Goal: Task Accomplishment & Management: Complete application form

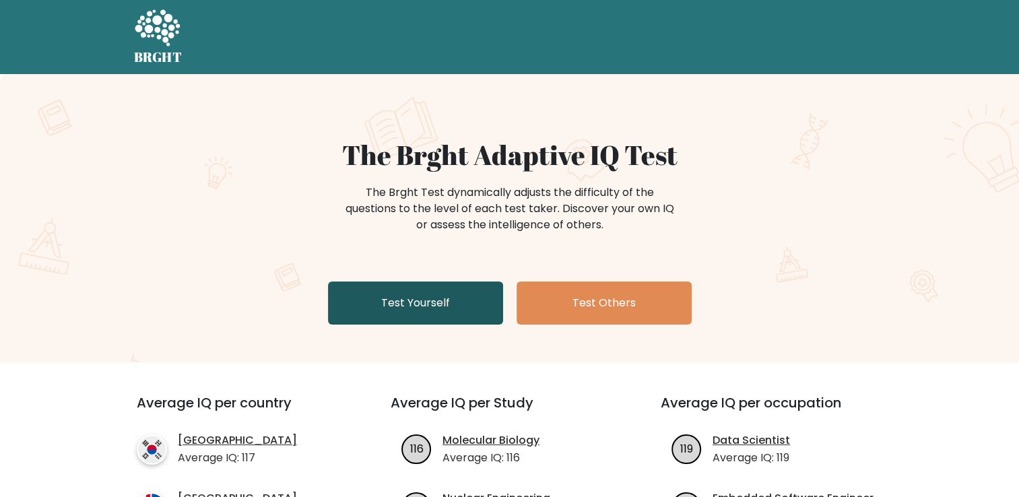
drag, startPoint x: 0, startPoint y: 0, endPoint x: 435, endPoint y: 296, distance: 526.5
click at [435, 296] on link "Test Yourself" at bounding box center [415, 303] width 175 height 43
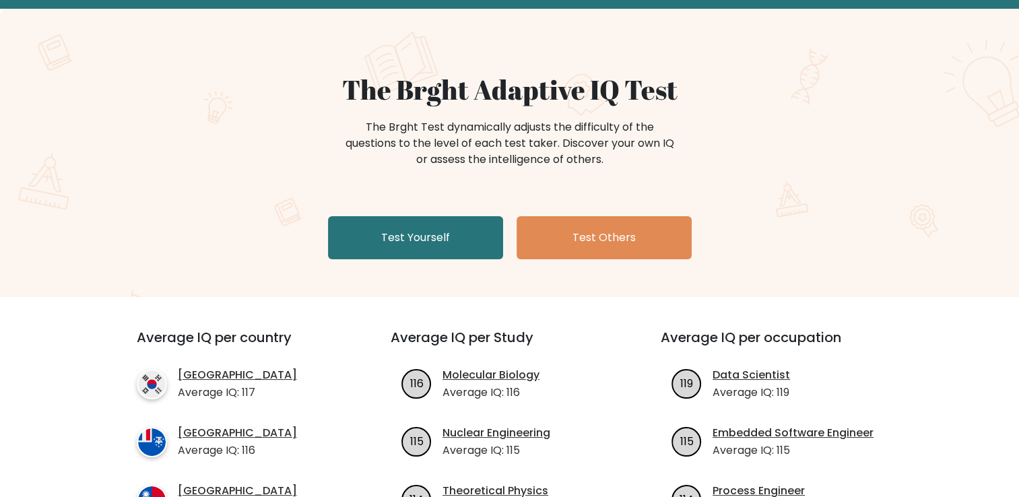
scroll to position [67, 0]
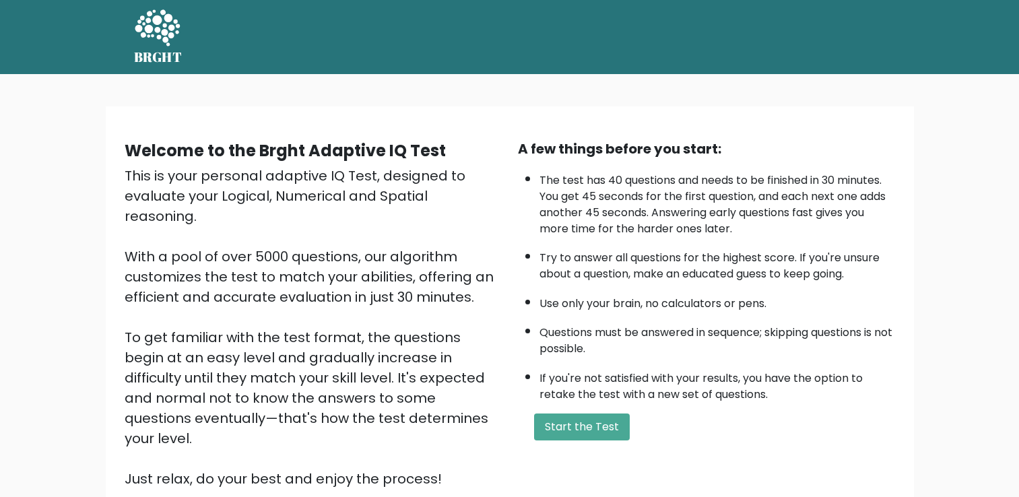
scroll to position [67, 0]
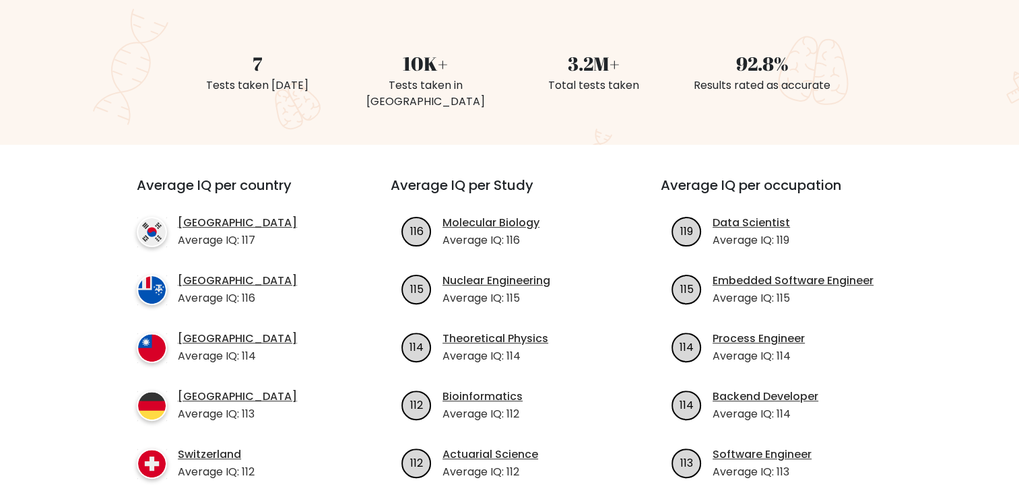
scroll to position [135, 0]
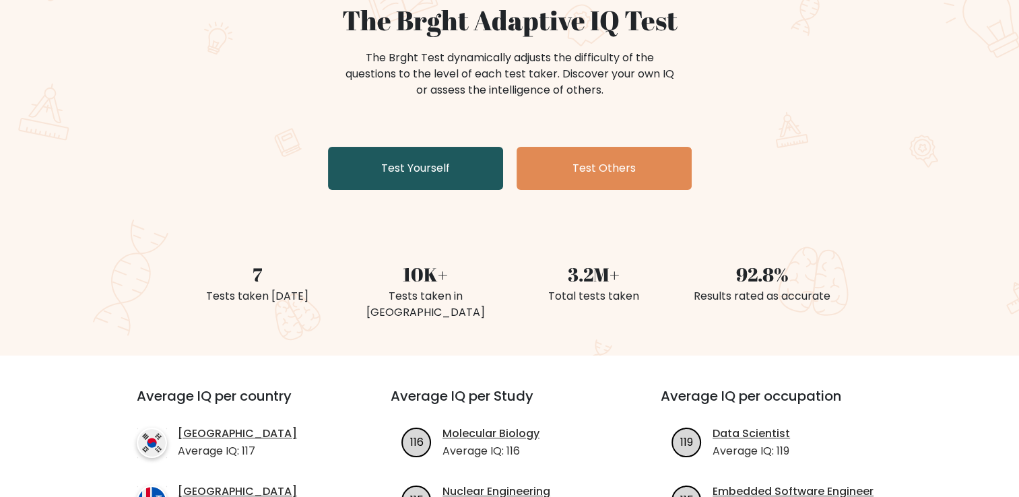
click at [396, 173] on link "Test Yourself" at bounding box center [415, 168] width 175 height 43
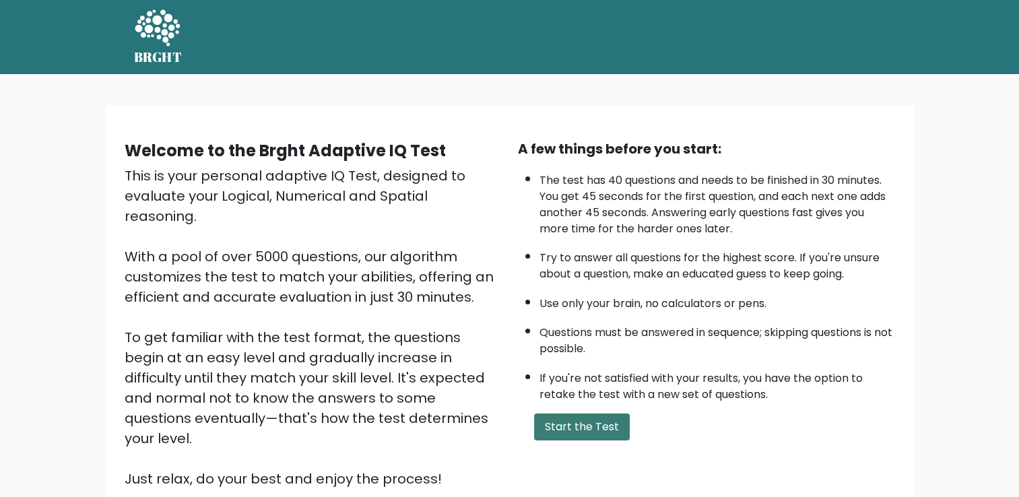
click at [563, 420] on button "Start the Test" at bounding box center [582, 427] width 96 height 27
click at [581, 423] on button "Start the Test" at bounding box center [582, 427] width 96 height 27
click at [604, 432] on button "Start the Test" at bounding box center [582, 427] width 96 height 27
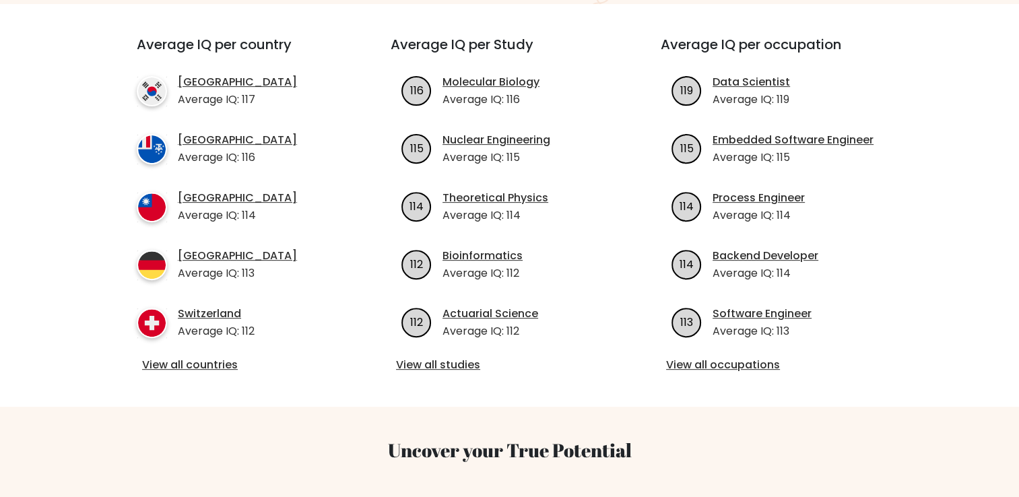
scroll to position [539, 0]
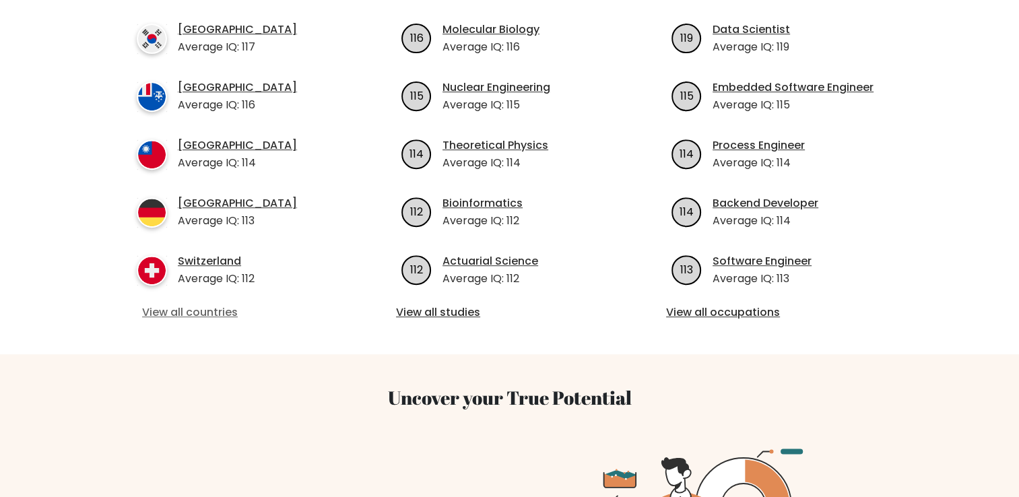
click at [213, 304] on link "View all countries" at bounding box center [239, 312] width 195 height 16
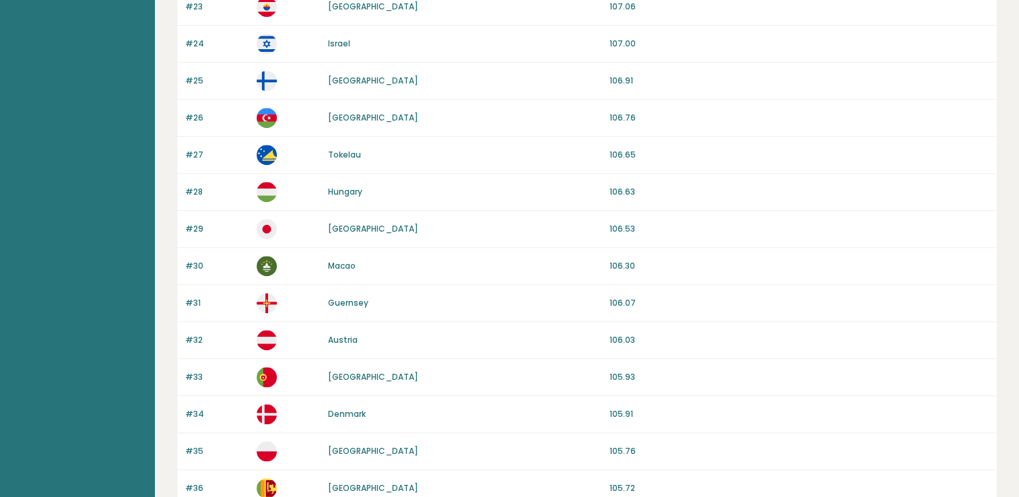
scroll to position [1266, 0]
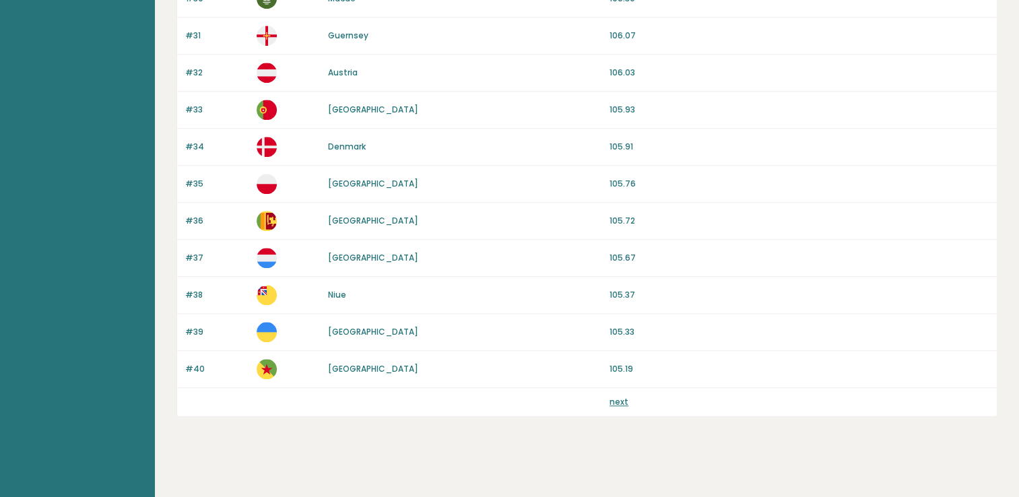
click at [617, 397] on link "next" at bounding box center [619, 401] width 19 height 11
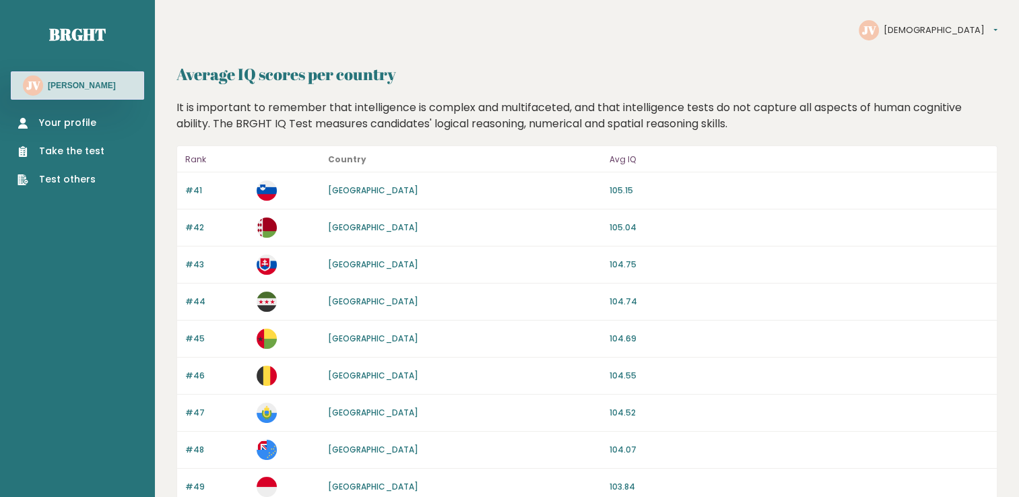
click at [73, 158] on link "Take the test" at bounding box center [61, 151] width 87 height 14
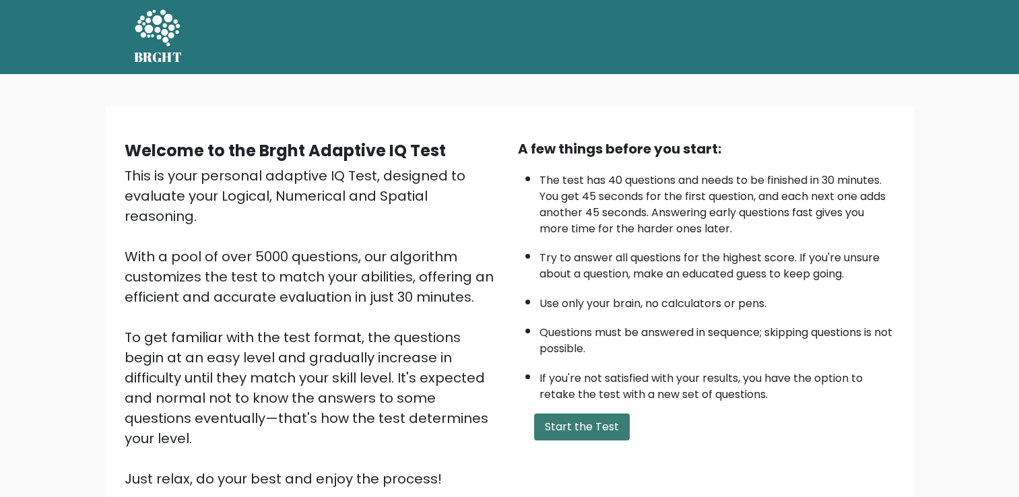
click at [597, 417] on button "Start the Test" at bounding box center [582, 427] width 96 height 27
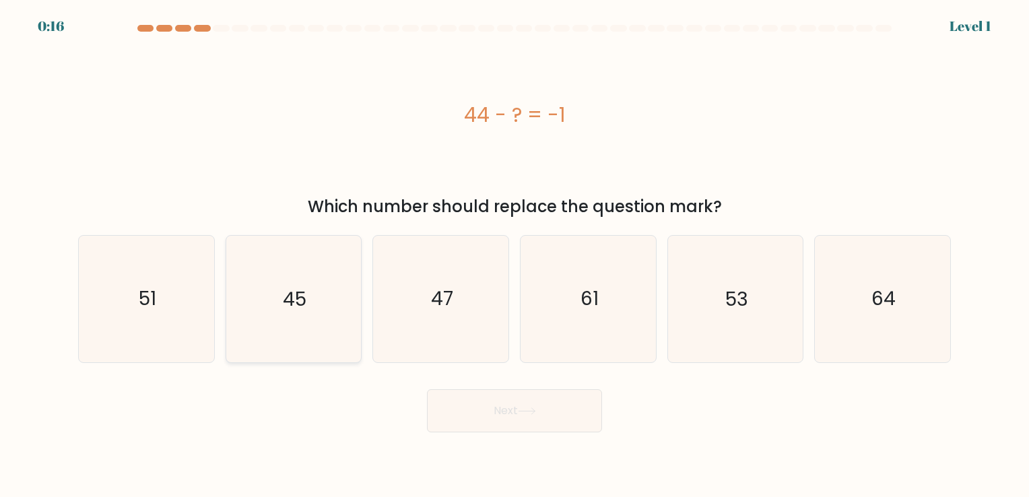
click at [271, 300] on icon "45" at bounding box center [293, 299] width 126 height 126
click at [515, 255] on input "b. 45" at bounding box center [515, 252] width 1 height 7
radio input "true"
click at [506, 403] on button "Next" at bounding box center [514, 410] width 175 height 43
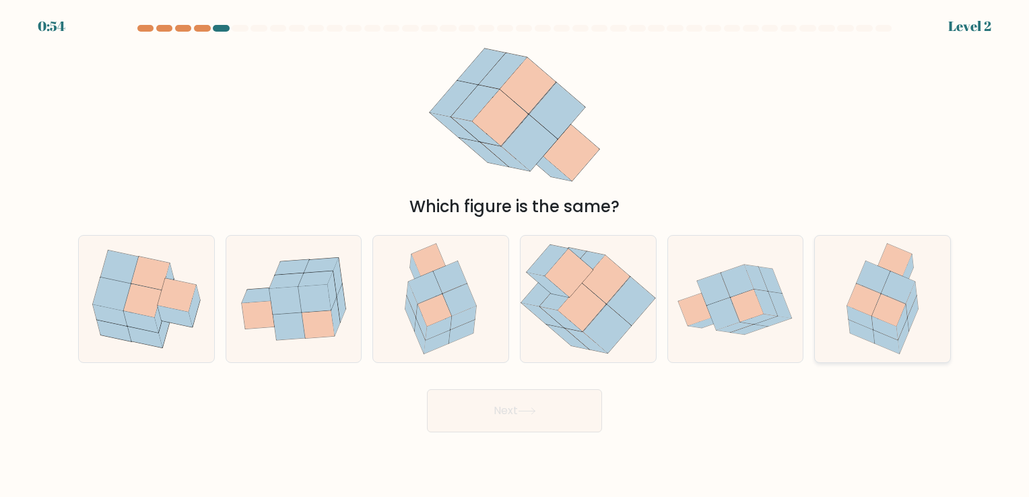
click at [882, 282] on icon at bounding box center [874, 277] width 34 height 32
click at [515, 255] on input "f." at bounding box center [515, 252] width 1 height 7
radio input "true"
click at [511, 428] on button "Next" at bounding box center [514, 410] width 175 height 43
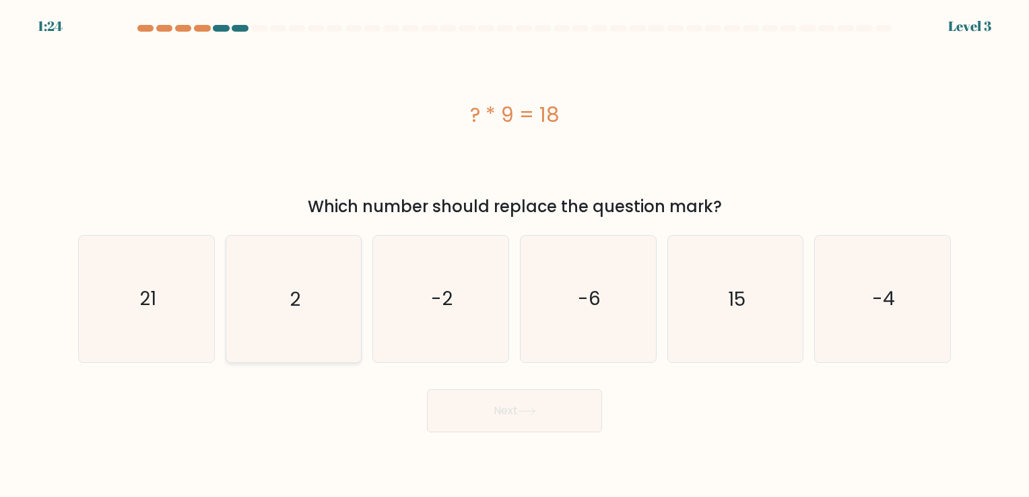
click at [338, 287] on icon "2" at bounding box center [293, 299] width 126 height 126
click at [515, 255] on input "b. 2" at bounding box center [515, 252] width 1 height 7
radio input "true"
click at [517, 424] on button "Next" at bounding box center [514, 410] width 175 height 43
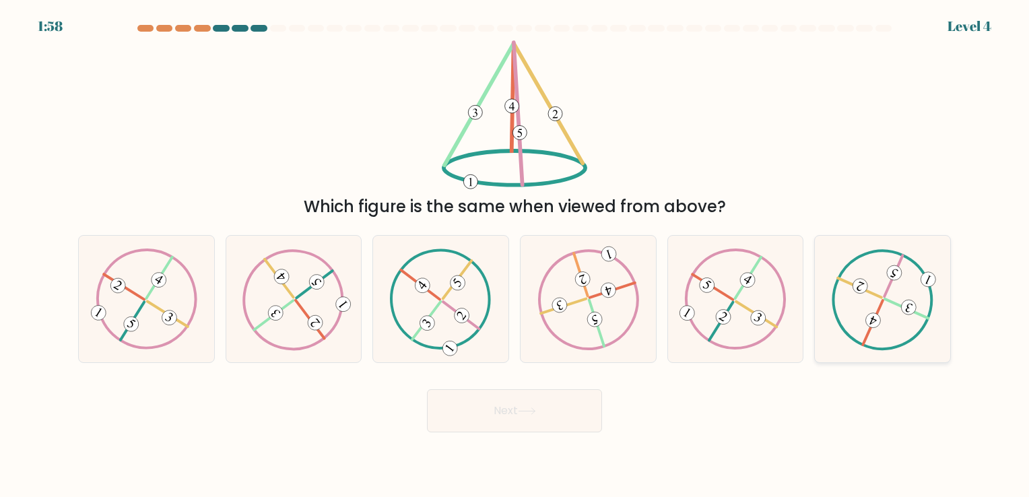
click at [891, 279] on 135 at bounding box center [895, 273] width 20 height 20
click at [515, 255] on input "f." at bounding box center [515, 252] width 1 height 7
radio input "true"
click at [565, 408] on button "Next" at bounding box center [514, 410] width 175 height 43
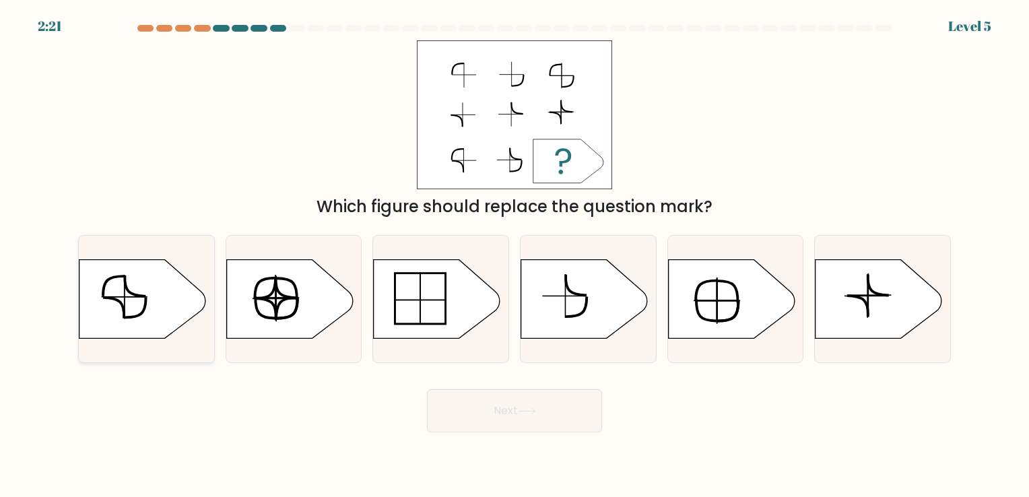
click at [121, 293] on icon at bounding box center [142, 298] width 127 height 79
click at [515, 255] on input "a." at bounding box center [515, 252] width 1 height 7
radio input "true"
click at [496, 404] on button "Next" at bounding box center [514, 410] width 175 height 43
click at [475, 409] on button "Next" at bounding box center [514, 410] width 175 height 43
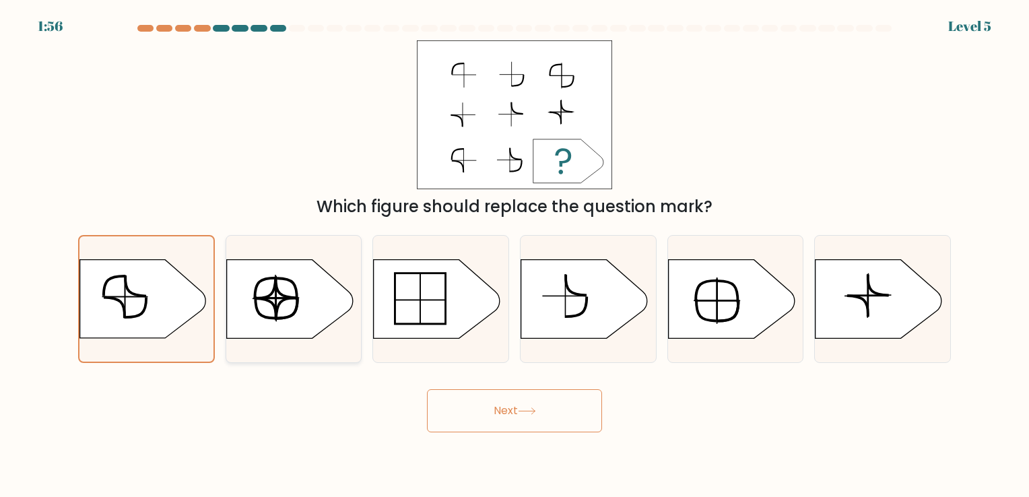
click at [290, 277] on icon at bounding box center [289, 298] width 127 height 79
click at [515, 255] on input "b." at bounding box center [515, 252] width 1 height 7
radio input "true"
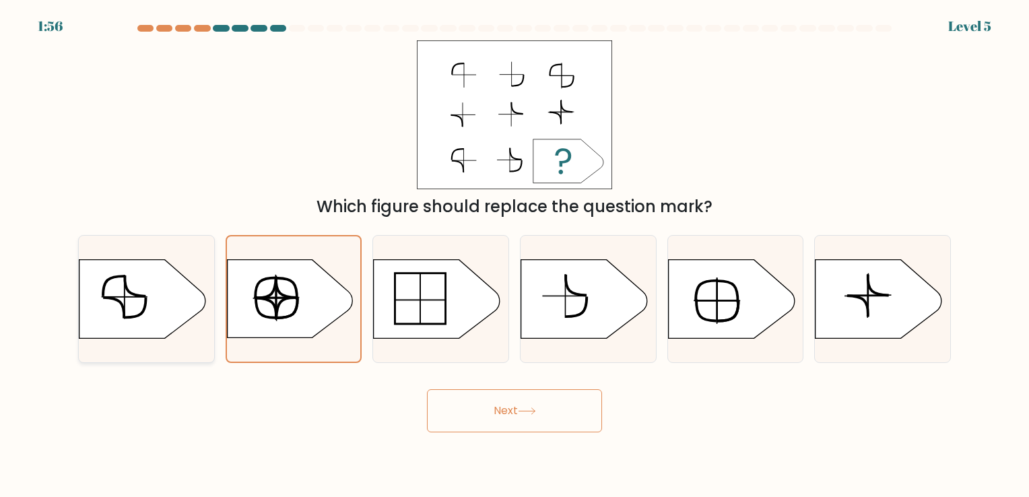
click at [164, 278] on icon at bounding box center [142, 298] width 127 height 79
click at [515, 255] on input "a." at bounding box center [515, 252] width 1 height 7
radio input "true"
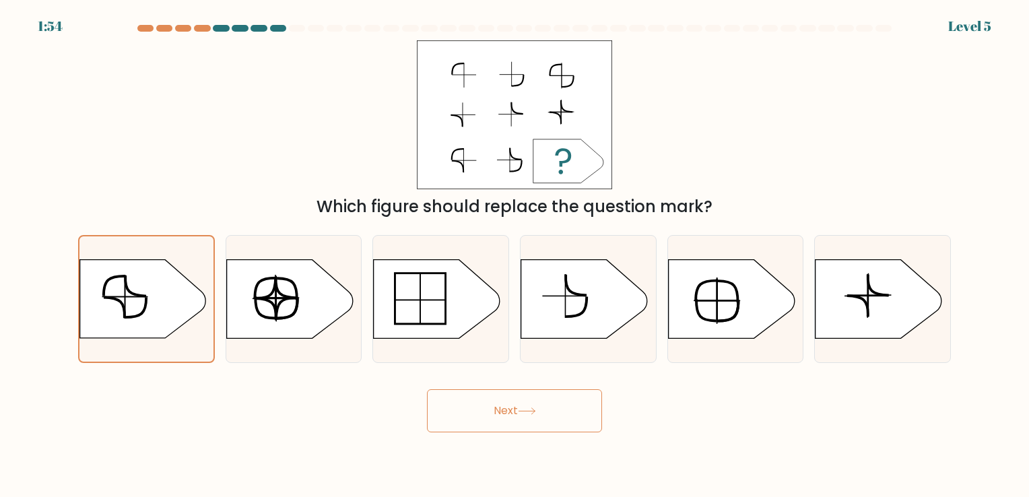
click at [488, 407] on button "Next" at bounding box center [514, 410] width 175 height 43
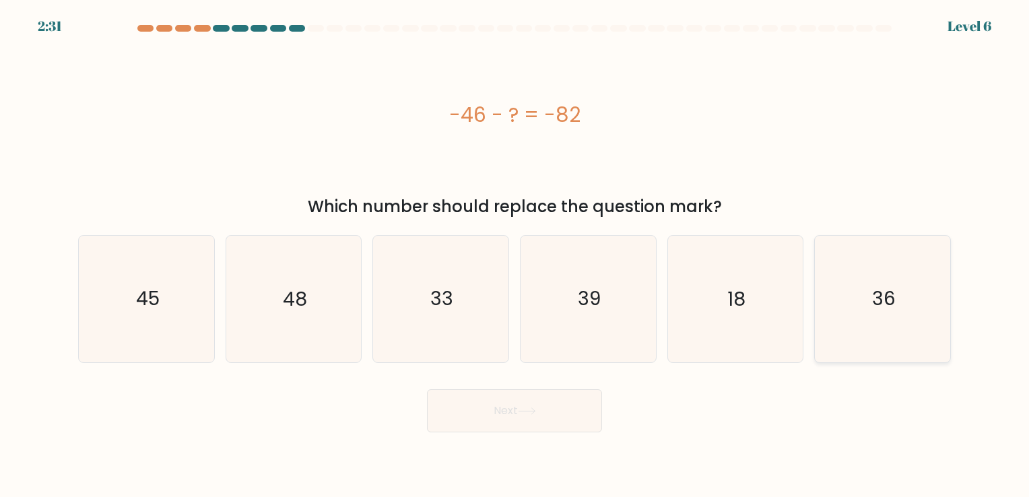
click at [879, 293] on text "36" at bounding box center [884, 299] width 24 height 26
click at [515, 255] on input "f. 36" at bounding box center [515, 252] width 1 height 7
radio input "true"
click at [506, 427] on button "Next" at bounding box center [514, 410] width 175 height 43
click at [488, 410] on button "Next" at bounding box center [514, 410] width 175 height 43
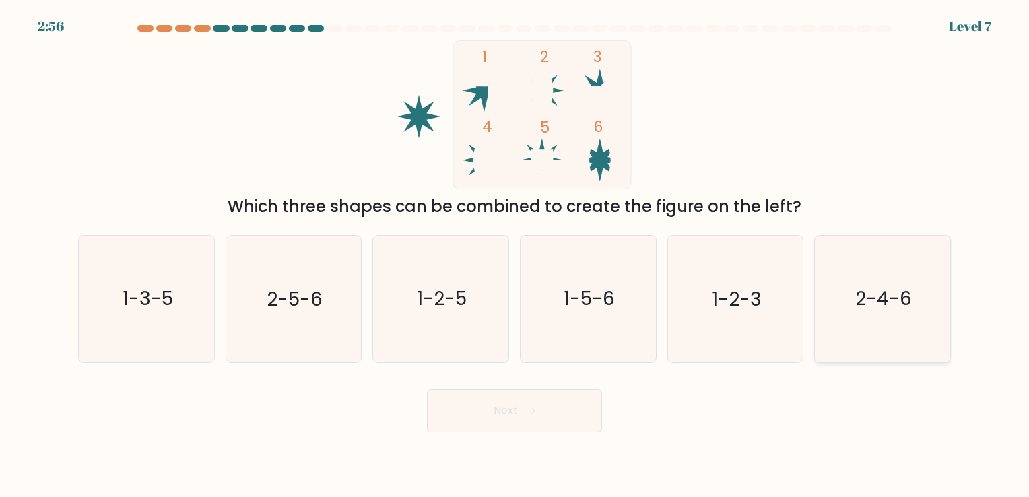
click at [926, 284] on icon "2-4-6" at bounding box center [883, 299] width 126 height 126
click at [515, 255] on input "f. 2-4-6" at bounding box center [515, 252] width 1 height 7
radio input "true"
click at [520, 422] on button "Next" at bounding box center [514, 410] width 175 height 43
click at [520, 414] on button "Next" at bounding box center [514, 410] width 175 height 43
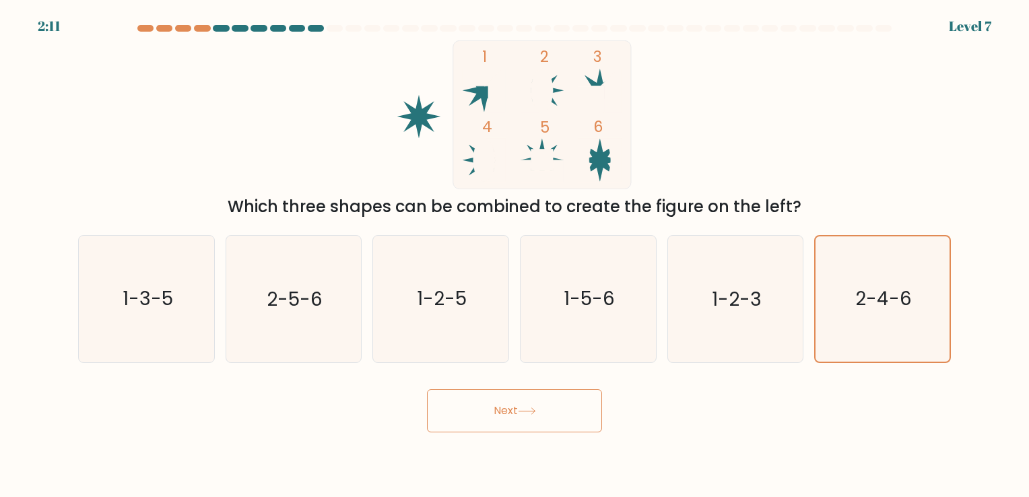
click at [523, 408] on icon at bounding box center [527, 411] width 18 height 7
click at [501, 409] on button "Next" at bounding box center [514, 410] width 175 height 43
click at [893, 284] on icon "2-4-6" at bounding box center [882, 298] width 125 height 125
click at [515, 255] on input "f. 2-4-6" at bounding box center [515, 252] width 1 height 7
click at [540, 410] on button "Next" at bounding box center [514, 410] width 175 height 43
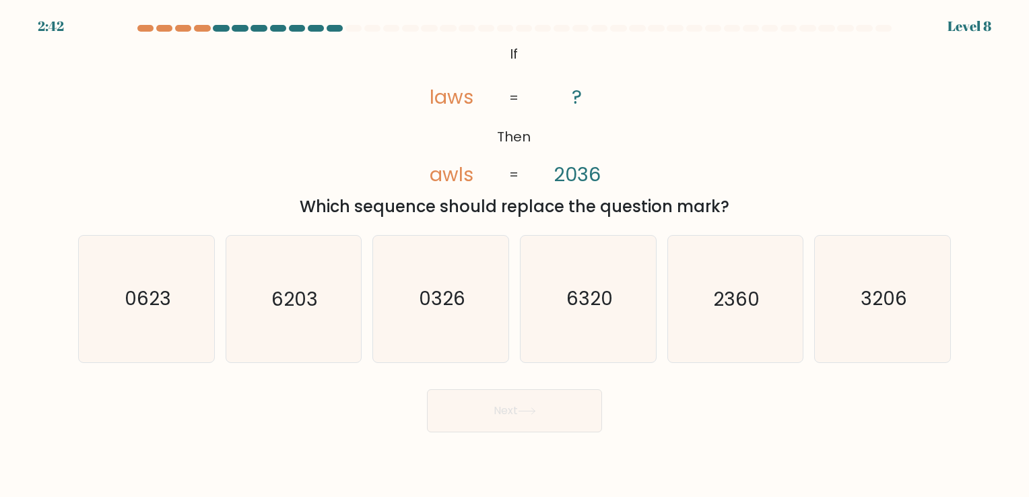
click at [808, 167] on div "@import url('https://fonts.googleapis.com/css?family=Abril+Fatface:400,100,100i…" at bounding box center [514, 129] width 889 height 179
click at [881, 288] on text "3206" at bounding box center [884, 299] width 46 height 26
click at [515, 255] on input "f. 3206" at bounding box center [515, 252] width 1 height 7
radio input "true"
click at [534, 396] on button "Next" at bounding box center [514, 410] width 175 height 43
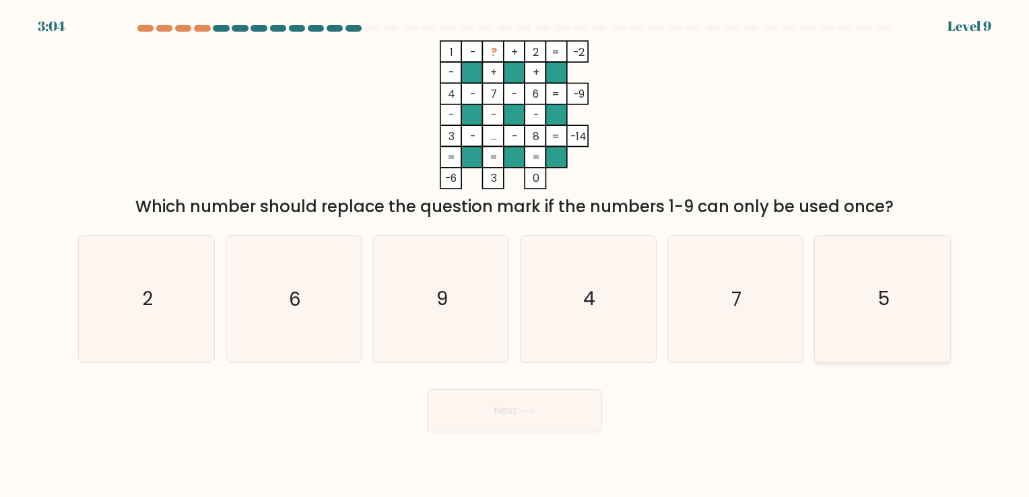
drag, startPoint x: 900, startPoint y: 313, endPoint x: 852, endPoint y: 329, distance: 50.5
click at [902, 314] on icon "5" at bounding box center [883, 299] width 126 height 126
click at [515, 255] on input "f. 5" at bounding box center [515, 252] width 1 height 7
radio input "true"
click at [515, 426] on button "Next" at bounding box center [514, 410] width 175 height 43
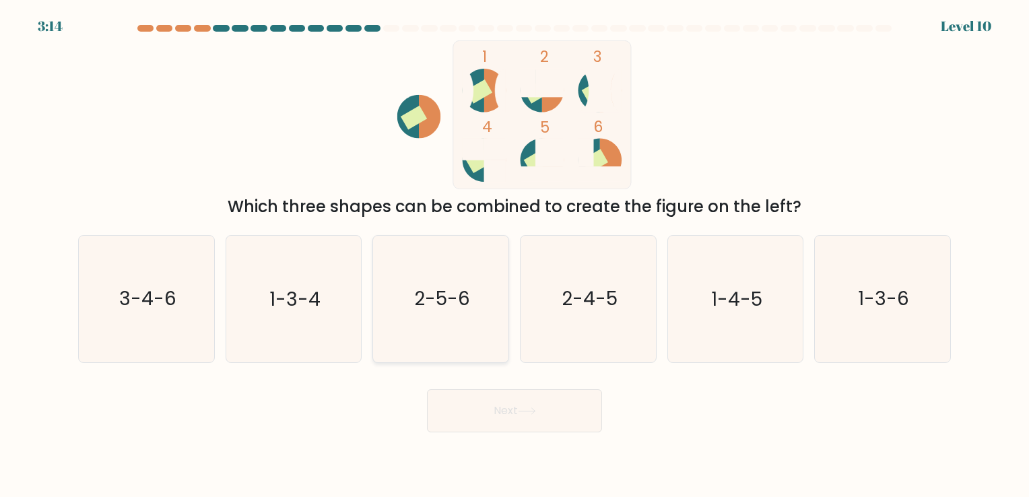
click at [490, 319] on icon "2-5-6" at bounding box center [441, 299] width 126 height 126
click at [515, 255] on input "c. 2-5-6" at bounding box center [515, 252] width 1 height 7
radio input "true"
click at [515, 406] on button "Next" at bounding box center [514, 410] width 175 height 43
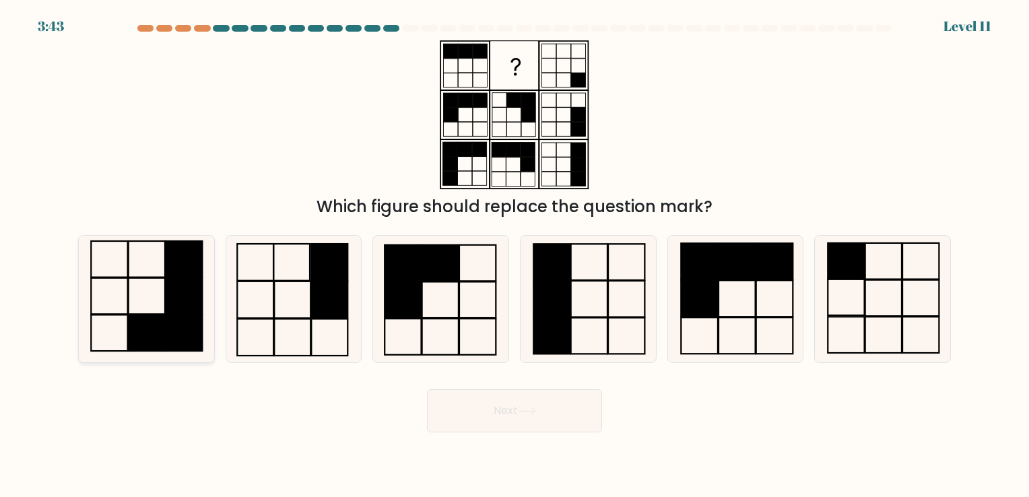
click at [160, 287] on icon at bounding box center [147, 299] width 126 height 126
click at [515, 255] on input "a." at bounding box center [515, 252] width 1 height 7
radio input "true"
click at [499, 406] on button "Next" at bounding box center [514, 410] width 175 height 43
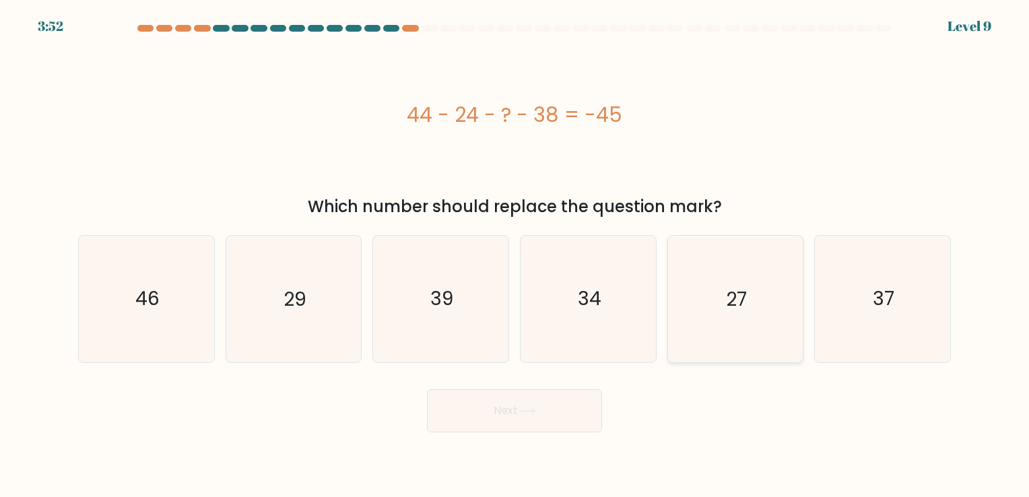
click at [749, 302] on icon "27" at bounding box center [735, 299] width 126 height 126
click at [515, 255] on input "e. 27" at bounding box center [515, 252] width 1 height 7
radio input "true"
click at [498, 408] on button "Next" at bounding box center [514, 410] width 175 height 43
click at [764, 300] on icon "27" at bounding box center [735, 298] width 125 height 125
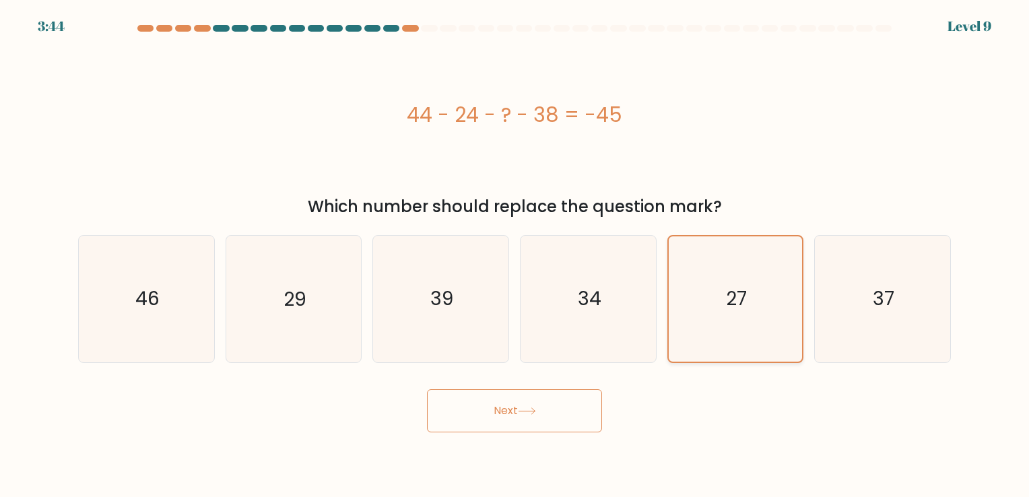
click at [515, 255] on input "e. 27" at bounding box center [515, 252] width 1 height 7
click at [504, 417] on button "Next" at bounding box center [514, 410] width 175 height 43
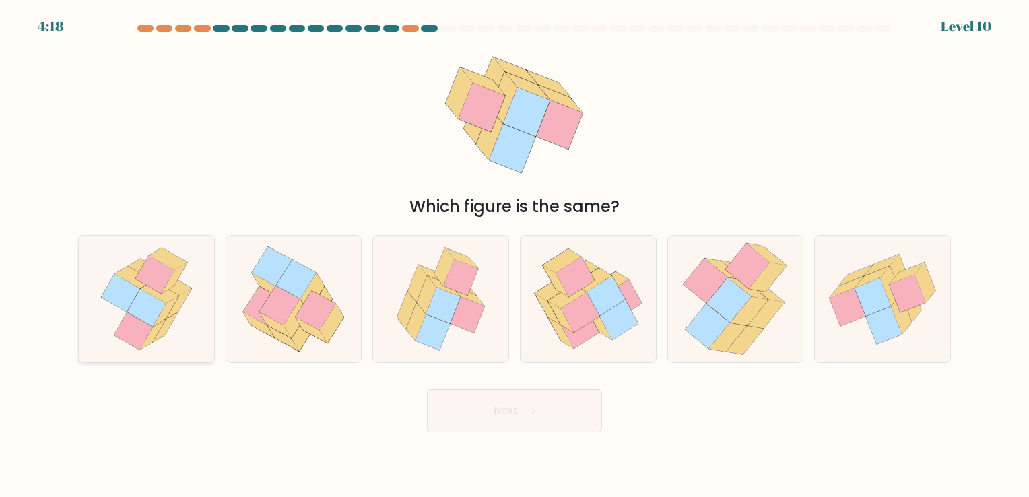
click at [152, 294] on icon at bounding box center [160, 293] width 38 height 22
click at [515, 255] on input "a." at bounding box center [515, 252] width 1 height 7
radio input "true"
click at [513, 424] on button "Next" at bounding box center [514, 410] width 175 height 43
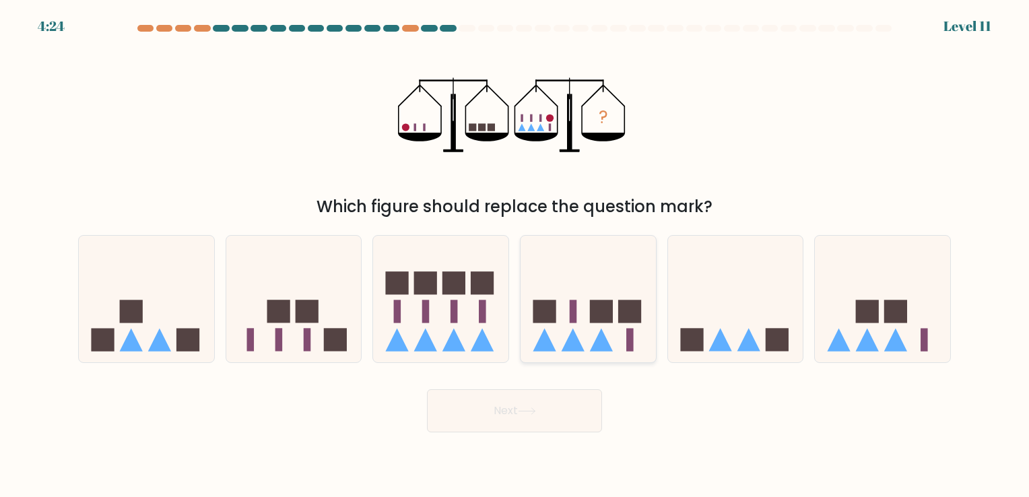
click at [566, 325] on icon at bounding box center [588, 299] width 135 height 112
click at [515, 255] on input "d." at bounding box center [515, 252] width 1 height 7
radio input "true"
click at [558, 401] on button "Next" at bounding box center [514, 410] width 175 height 43
click at [531, 400] on button "Next" at bounding box center [514, 410] width 175 height 43
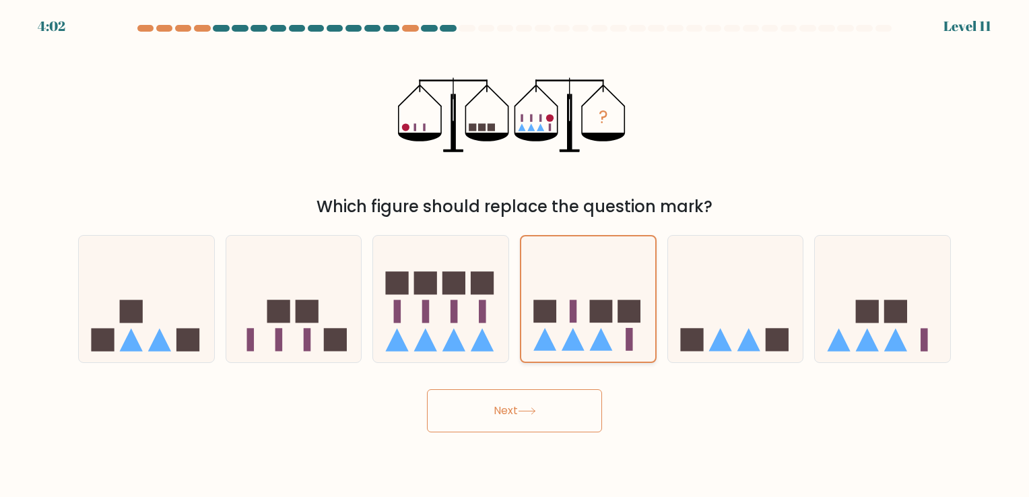
click at [581, 313] on icon at bounding box center [588, 299] width 134 height 111
click at [515, 255] on input "d." at bounding box center [515, 252] width 1 height 7
click at [511, 413] on button "Next" at bounding box center [514, 410] width 175 height 43
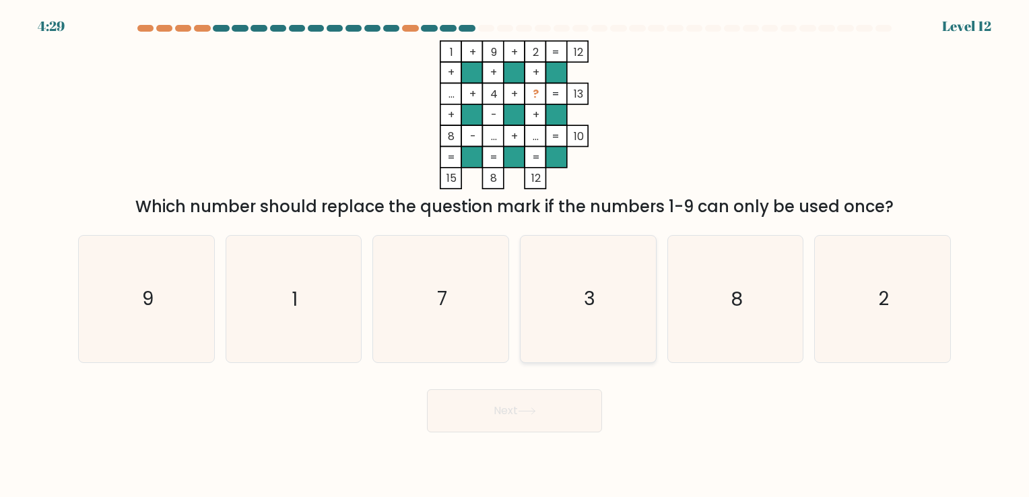
click at [587, 330] on icon "3" at bounding box center [588, 299] width 126 height 126
click at [515, 255] on input "d. 3" at bounding box center [515, 252] width 1 height 7
radio input "true"
click at [512, 414] on button "Next" at bounding box center [514, 410] width 175 height 43
click at [517, 407] on button "Next" at bounding box center [514, 410] width 175 height 43
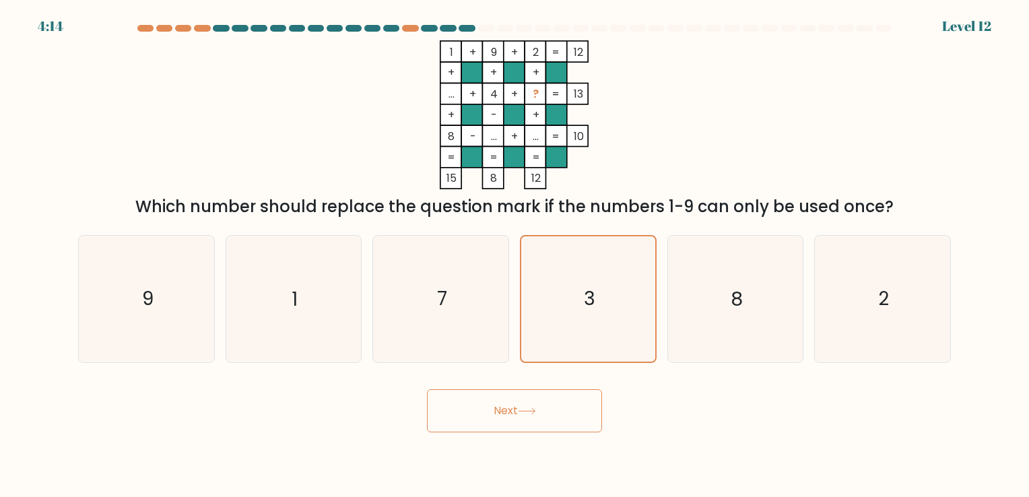
drag, startPoint x: 698, startPoint y: 218, endPoint x: 882, endPoint y: 214, distance: 183.9
click at [882, 214] on div "Which number should replace the question mark if the numbers 1-9 can only be us…" at bounding box center [514, 207] width 857 height 24
click at [550, 317] on icon "3" at bounding box center [588, 298] width 125 height 125
click at [515, 255] on input "d. 3" at bounding box center [515, 252] width 1 height 7
click at [517, 403] on button "Next" at bounding box center [514, 410] width 175 height 43
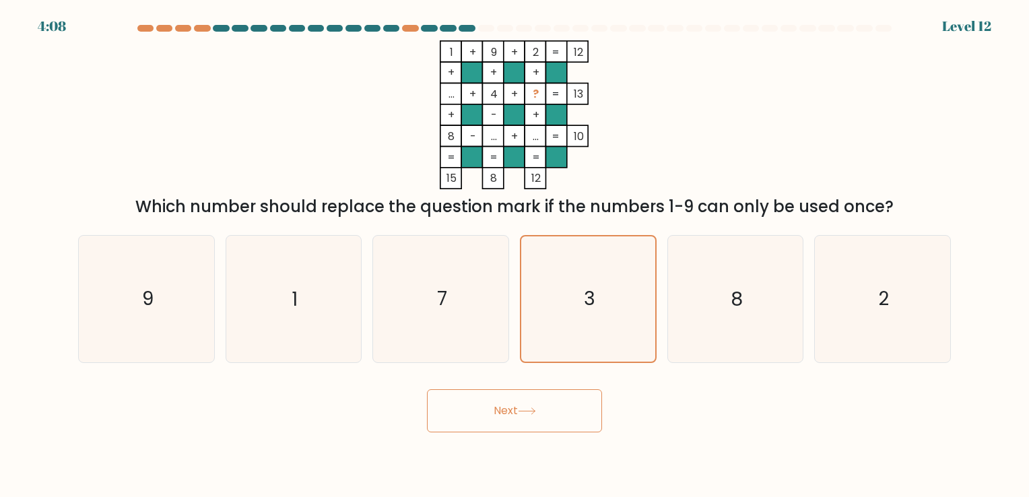
click at [487, 415] on button "Next" at bounding box center [514, 410] width 175 height 43
click at [599, 301] on icon "3" at bounding box center [588, 298] width 125 height 125
click at [515, 255] on input "d. 3" at bounding box center [515, 252] width 1 height 7
click at [563, 419] on button "Next" at bounding box center [514, 410] width 175 height 43
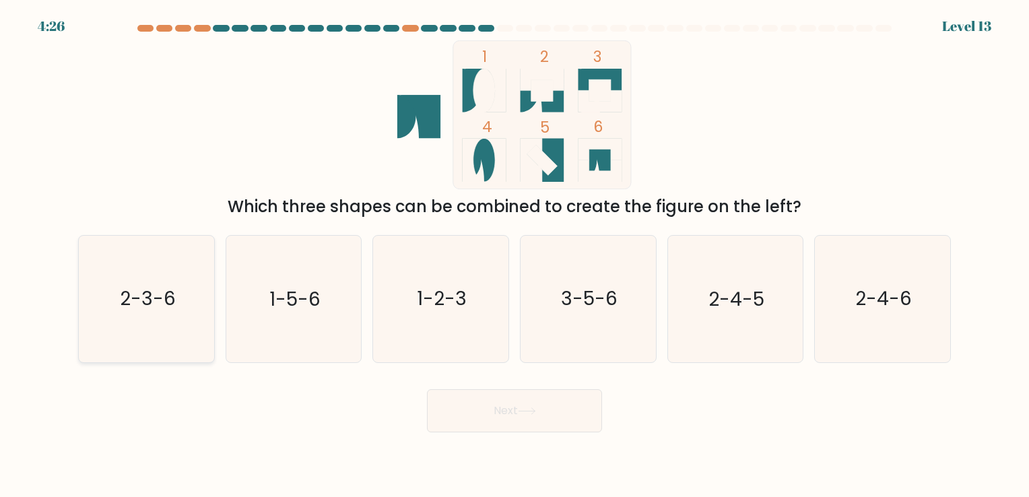
click at [128, 303] on text "2-3-6" at bounding box center [148, 299] width 56 height 26
click at [515, 255] on input "a. 2-3-6" at bounding box center [515, 252] width 1 height 7
radio input "true"
click at [471, 408] on button "Next" at bounding box center [514, 410] width 175 height 43
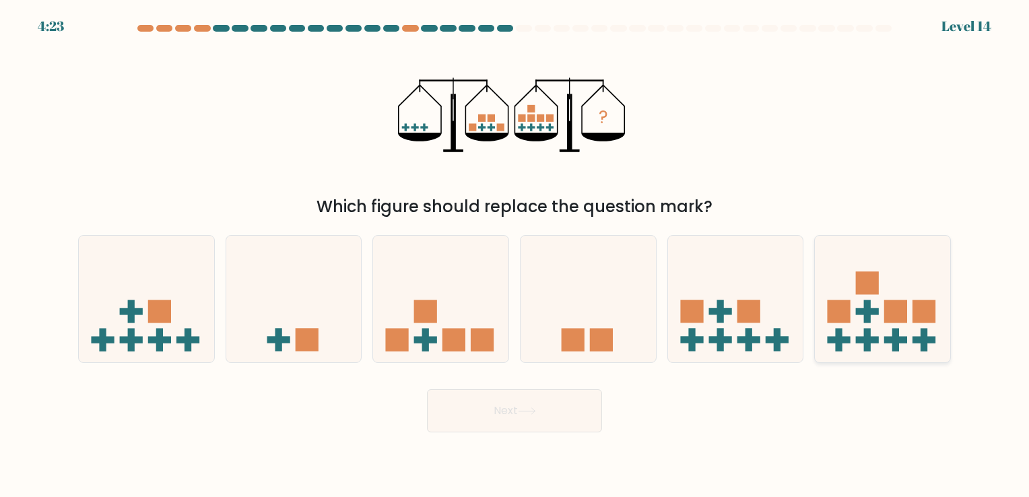
drag, startPoint x: 876, startPoint y: 340, endPoint x: 868, endPoint y: 336, distance: 8.1
click at [876, 340] on rect at bounding box center [867, 340] width 23 height 7
click at [515, 255] on input "f." at bounding box center [515, 252] width 1 height 7
radio input "true"
click at [523, 414] on icon at bounding box center [527, 411] width 18 height 7
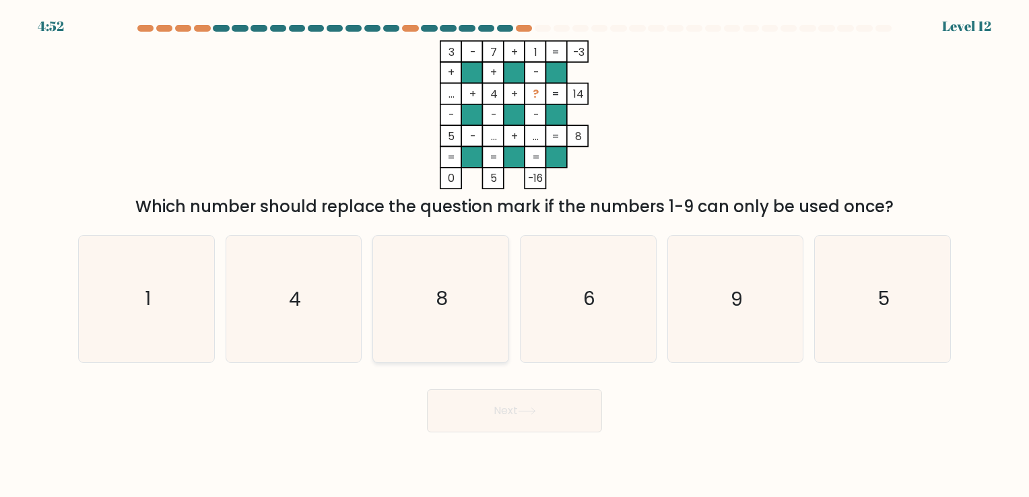
click at [440, 333] on icon "8" at bounding box center [441, 299] width 126 height 126
click at [515, 255] on input "c. 8" at bounding box center [515, 252] width 1 height 7
radio input "true"
click at [496, 403] on button "Next" at bounding box center [514, 410] width 175 height 43
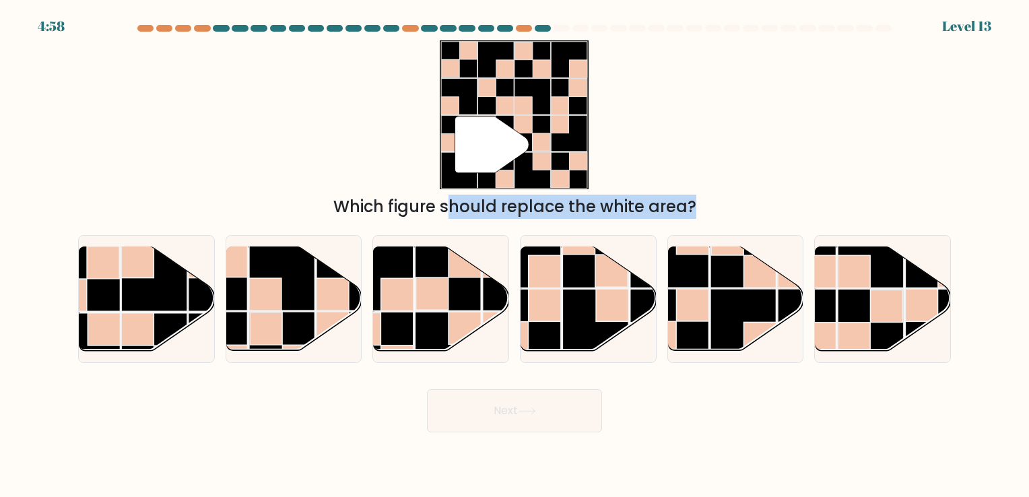
drag, startPoint x: 325, startPoint y: 298, endPoint x: 529, endPoint y: 144, distance: 255.3
click at [529, 144] on form at bounding box center [514, 229] width 1029 height 408
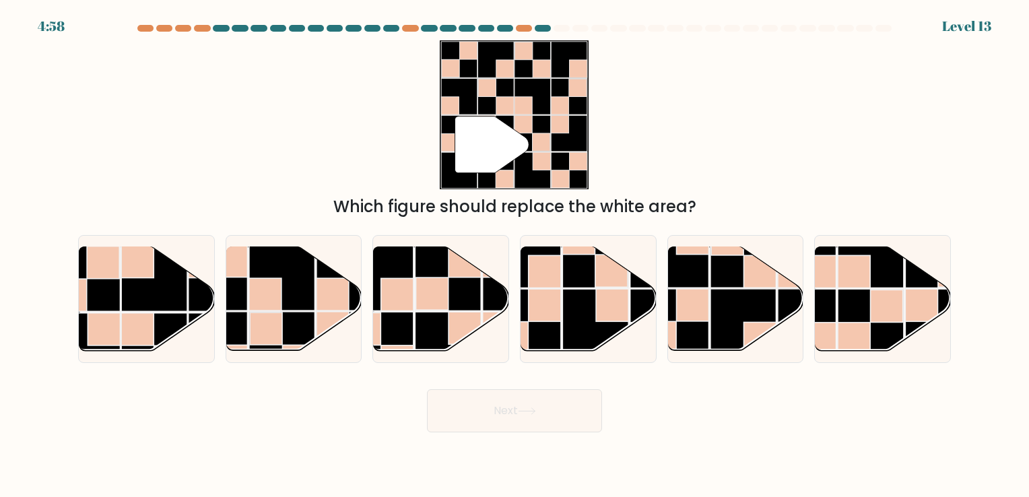
drag, startPoint x: 529, startPoint y: 144, endPoint x: 733, endPoint y: 146, distance: 204.1
click at [733, 146] on div "" Which figure should replace the white area?" at bounding box center [514, 129] width 889 height 179
drag, startPoint x: 744, startPoint y: 311, endPoint x: 644, endPoint y: 348, distance: 107.0
click at [745, 311] on rect at bounding box center [744, 322] width 66 height 66
click at [515, 255] on input "e." at bounding box center [515, 252] width 1 height 7
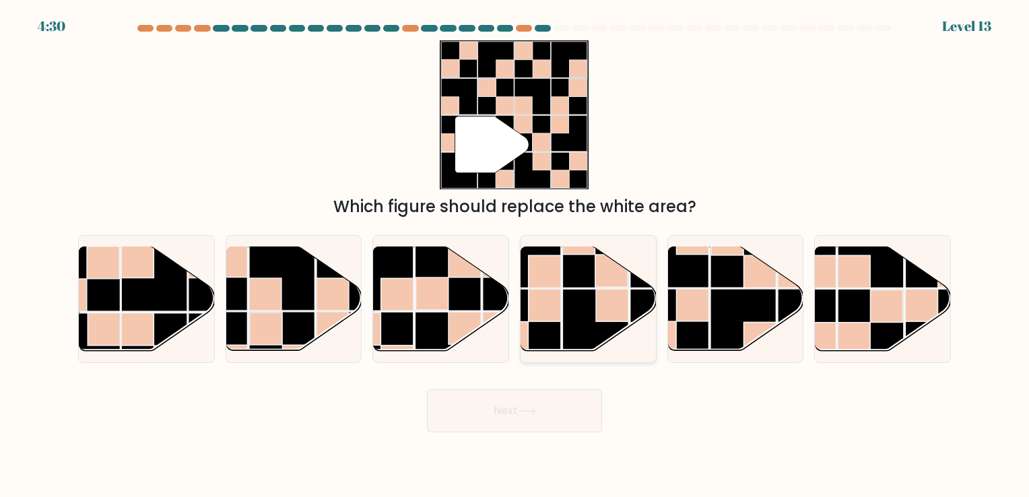
radio input "true"
click at [535, 417] on button "Next" at bounding box center [514, 410] width 175 height 43
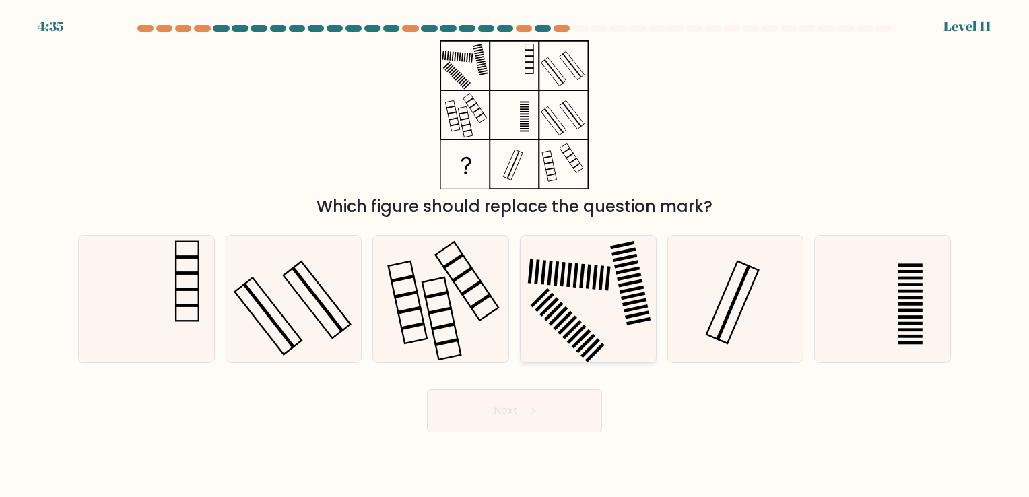
click at [576, 313] on icon at bounding box center [588, 299] width 126 height 126
click at [515, 255] on input "d." at bounding box center [515, 252] width 1 height 7
radio input "true"
click at [496, 408] on button "Next" at bounding box center [514, 410] width 175 height 43
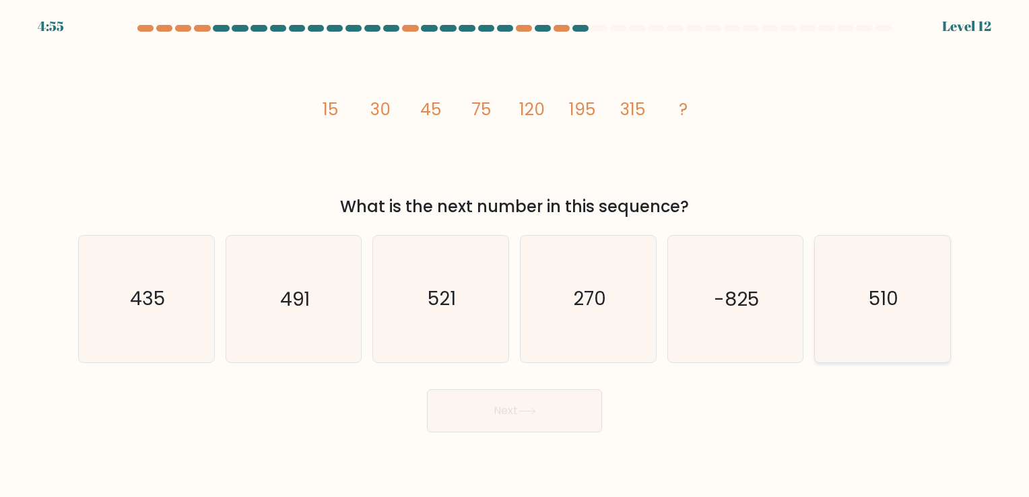
click at [868, 309] on icon "510" at bounding box center [883, 299] width 126 height 126
click at [515, 255] on input "f. 510" at bounding box center [515, 252] width 1 height 7
radio input "true"
click at [510, 406] on button "Next" at bounding box center [514, 410] width 175 height 43
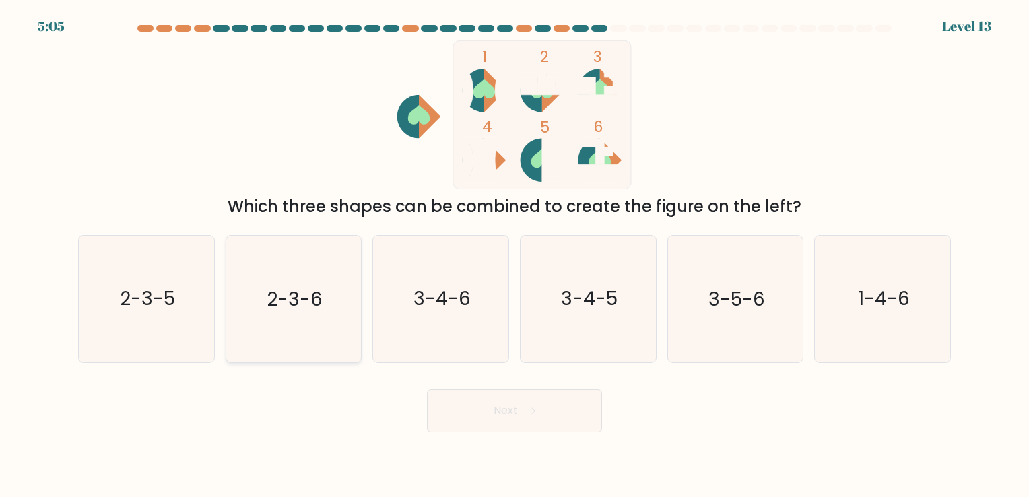
click at [292, 303] on text "2-3-6" at bounding box center [295, 299] width 56 height 26
click at [515, 255] on input "b. 2-3-6" at bounding box center [515, 252] width 1 height 7
radio input "true"
click at [478, 423] on button "Next" at bounding box center [514, 410] width 175 height 43
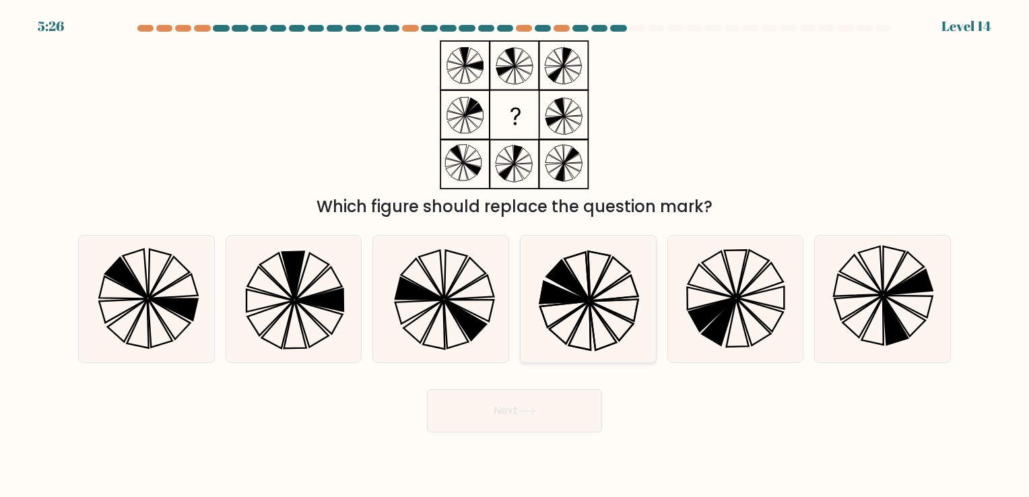
click at [567, 293] on icon at bounding box center [564, 293] width 49 height 22
click at [515, 255] on input "d." at bounding box center [515, 252] width 1 height 7
radio input "true"
click at [484, 404] on button "Next" at bounding box center [514, 410] width 175 height 43
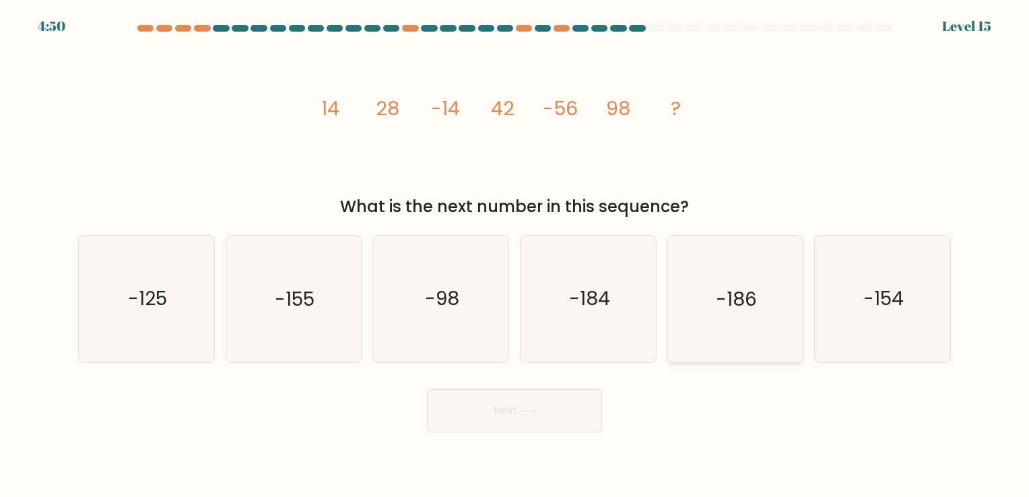
click at [721, 302] on text "-186" at bounding box center [736, 299] width 41 height 26
click at [515, 255] on input "e. -186" at bounding box center [515, 252] width 1 height 7
radio input "true"
click at [903, 299] on text "-154" at bounding box center [884, 299] width 40 height 26
click at [515, 255] on input "f. -154" at bounding box center [515, 252] width 1 height 7
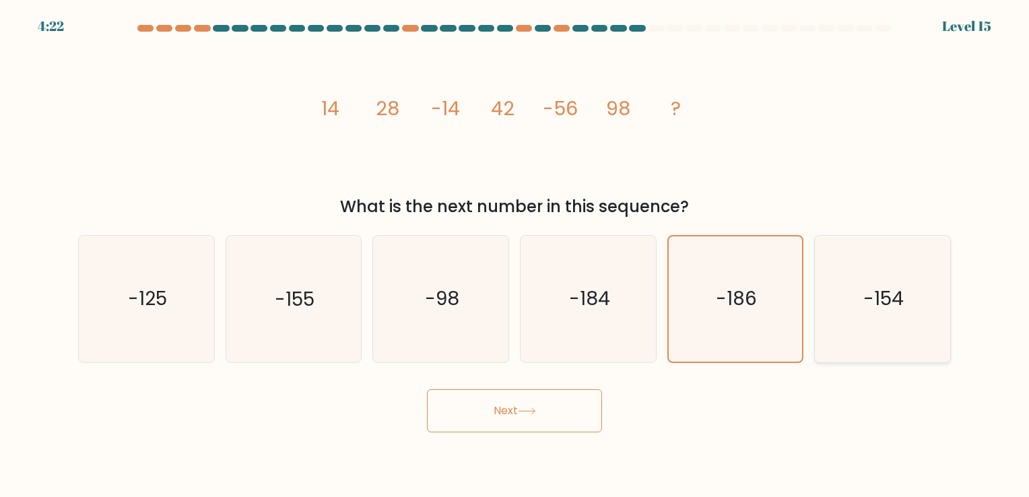
radio input "true"
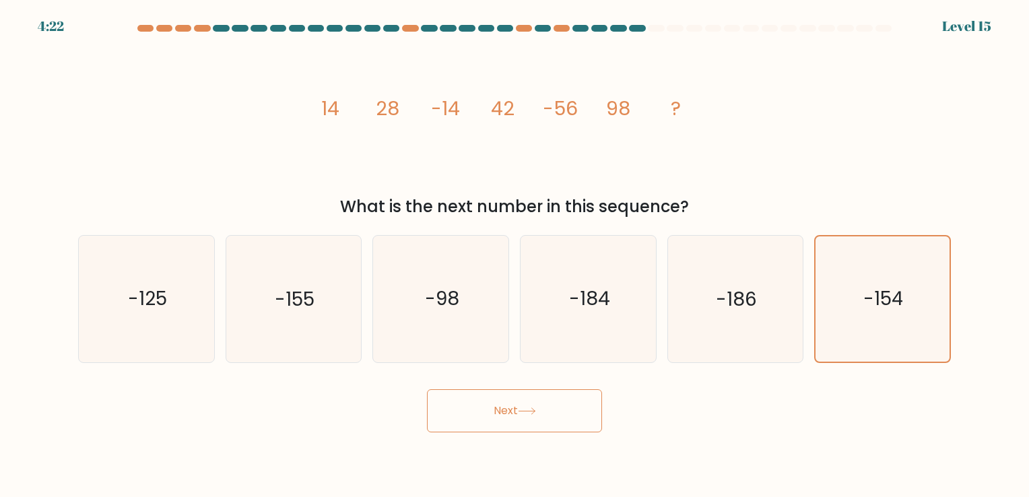
click at [556, 416] on button "Next" at bounding box center [514, 410] width 175 height 43
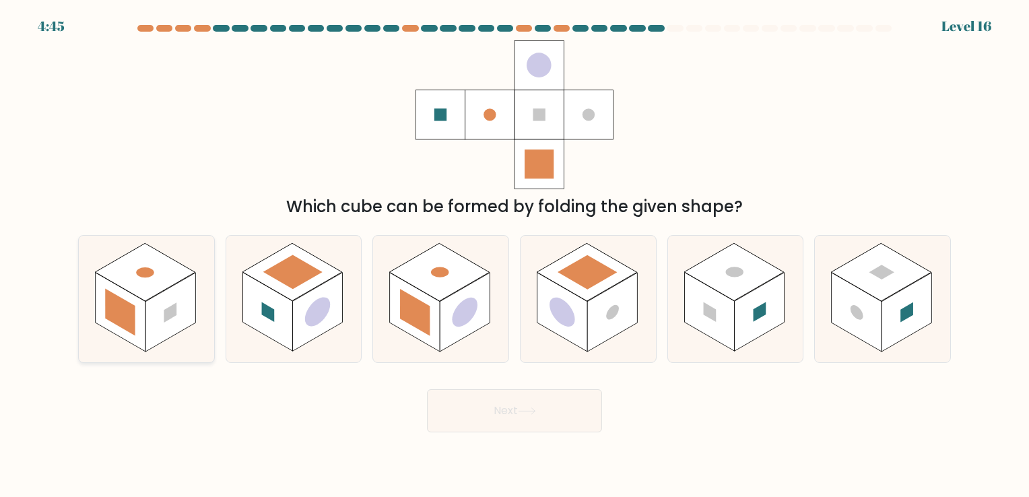
click at [169, 307] on rect at bounding box center [171, 312] width 50 height 79
click at [515, 255] on input "a." at bounding box center [515, 252] width 1 height 7
radio input "true"
click at [503, 420] on button "Next" at bounding box center [514, 410] width 175 height 43
click at [146, 284] on rect at bounding box center [145, 273] width 99 height 57
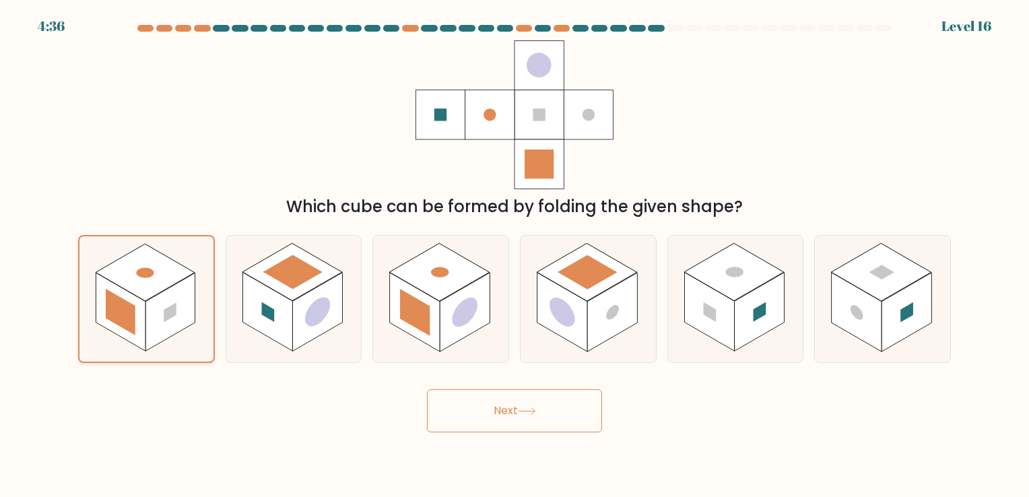
click at [515, 255] on input "a." at bounding box center [515, 252] width 1 height 7
click at [487, 414] on button "Next" at bounding box center [514, 410] width 175 height 43
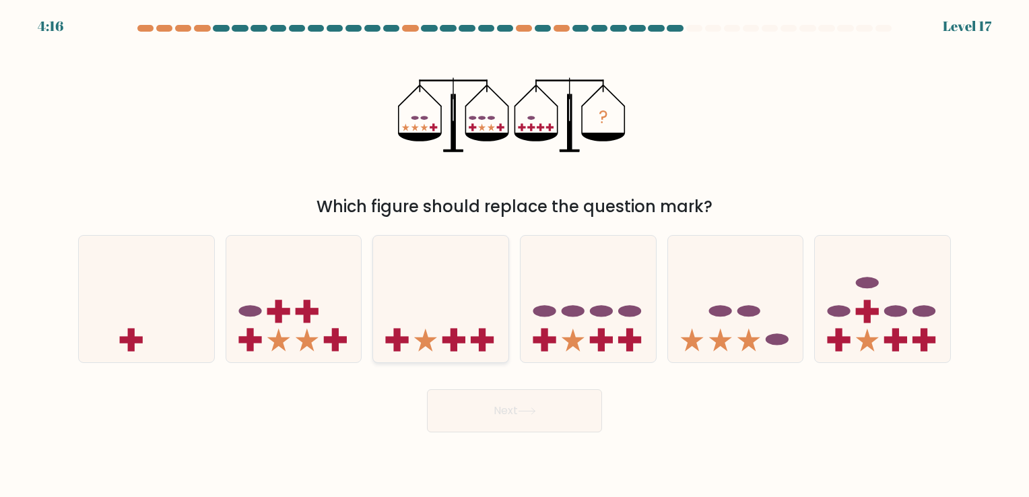
click at [450, 318] on icon at bounding box center [440, 299] width 135 height 112
click at [515, 255] on input "c." at bounding box center [515, 252] width 1 height 7
radio input "true"
click at [545, 432] on body "4:16 Level 17" at bounding box center [514, 248] width 1029 height 497
click at [544, 430] on button "Next" at bounding box center [514, 410] width 175 height 43
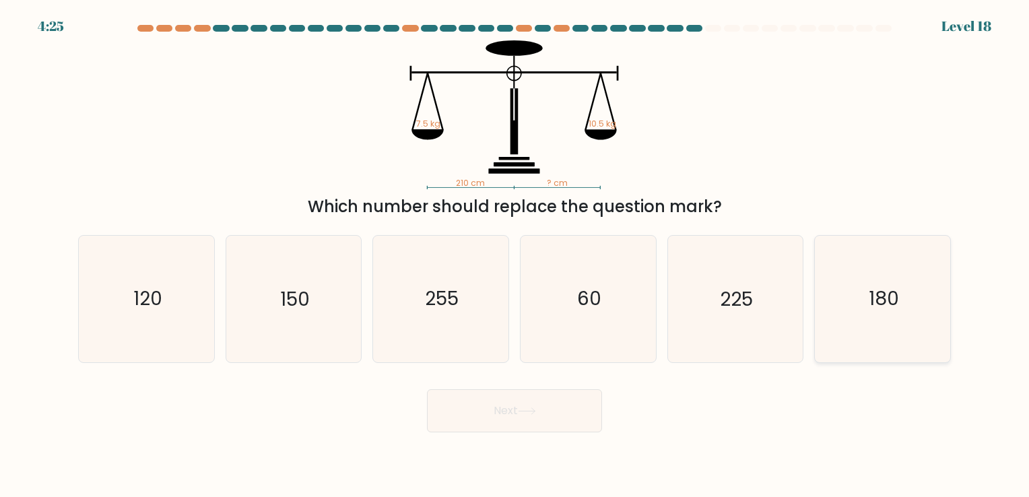
click at [892, 316] on icon "180" at bounding box center [883, 299] width 126 height 126
click at [515, 255] on input "f. 180" at bounding box center [515, 252] width 1 height 7
radio input "true"
click at [482, 414] on button "Next" at bounding box center [514, 410] width 175 height 43
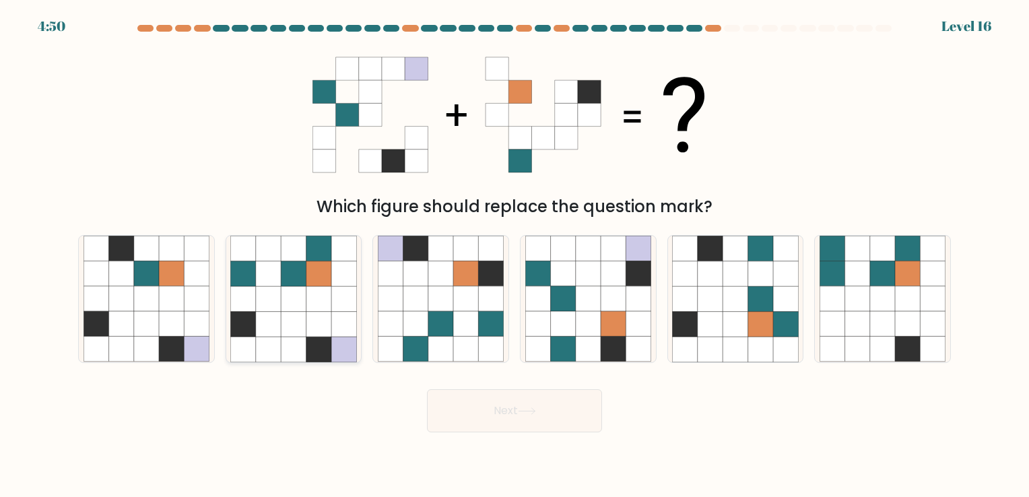
click at [296, 276] on icon at bounding box center [293, 273] width 25 height 25
click at [515, 255] on input "b." at bounding box center [515, 252] width 1 height 7
radio input "true"
click at [540, 408] on button "Next" at bounding box center [514, 410] width 175 height 43
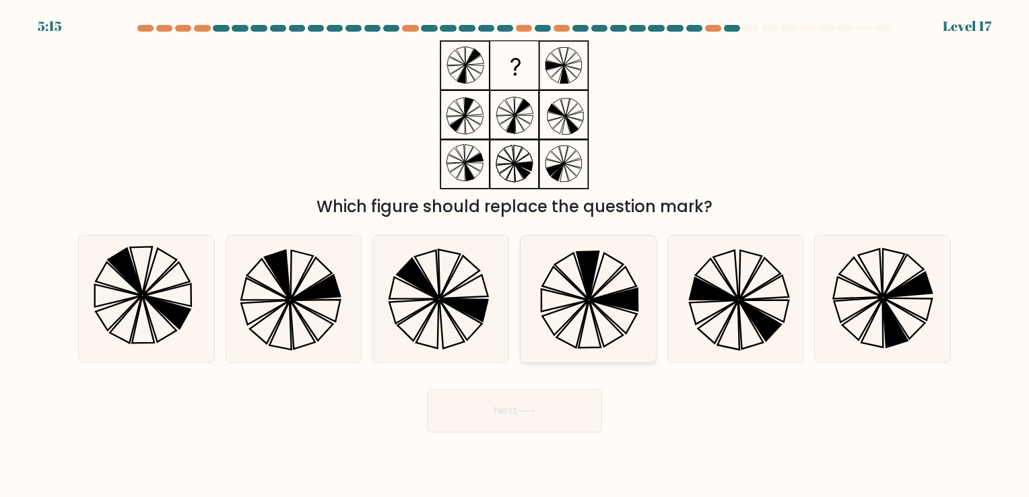
click at [624, 304] on icon at bounding box center [614, 300] width 47 height 22
click at [515, 255] on input "d." at bounding box center [515, 252] width 1 height 7
radio input "true"
click at [519, 405] on button "Next" at bounding box center [514, 410] width 175 height 43
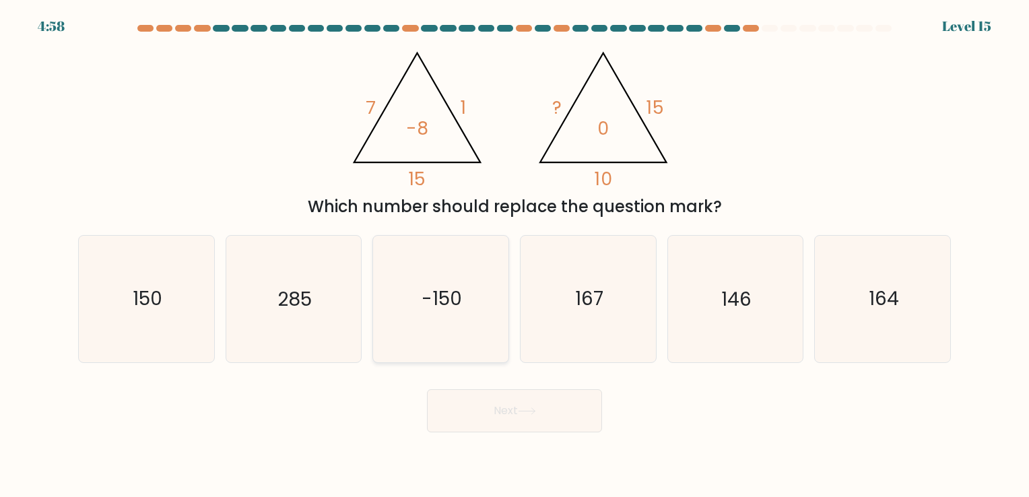
click at [442, 243] on icon "-150" at bounding box center [441, 299] width 126 height 126
click at [515, 249] on input "c. -150" at bounding box center [515, 252] width 1 height 7
radio input "true"
click at [500, 404] on button "Next" at bounding box center [514, 410] width 175 height 43
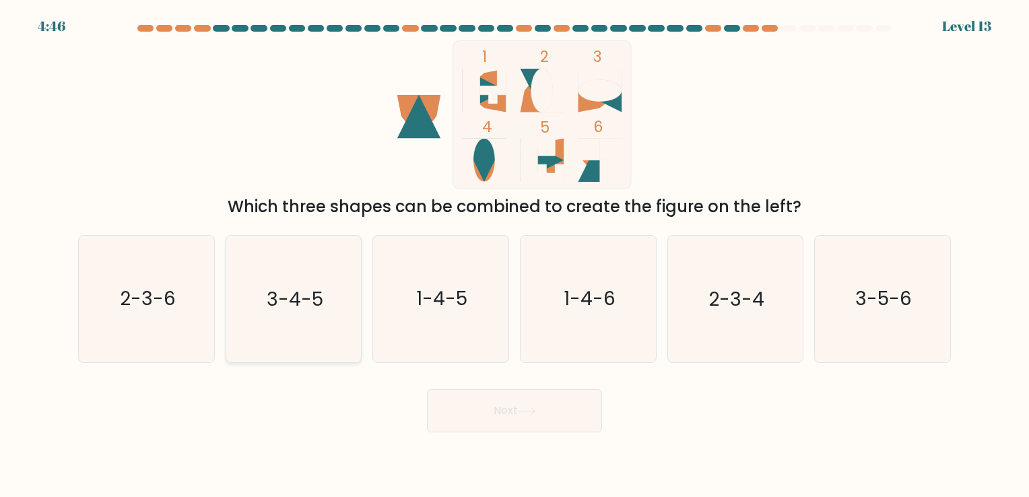
click at [304, 273] on icon "3-4-5" at bounding box center [293, 299] width 126 height 126
click at [515, 255] on input "b. 3-4-5" at bounding box center [515, 252] width 1 height 7
radio input "true"
click at [482, 404] on button "Next" at bounding box center [514, 410] width 175 height 43
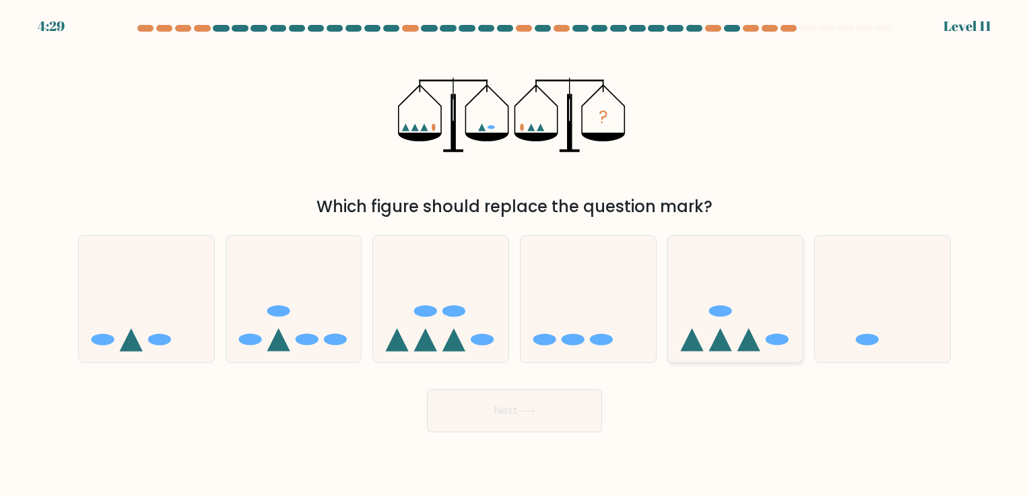
click at [725, 327] on icon at bounding box center [735, 299] width 135 height 112
click at [515, 255] on input "e." at bounding box center [515, 252] width 1 height 7
radio input "true"
click at [484, 408] on button "Next" at bounding box center [514, 410] width 175 height 43
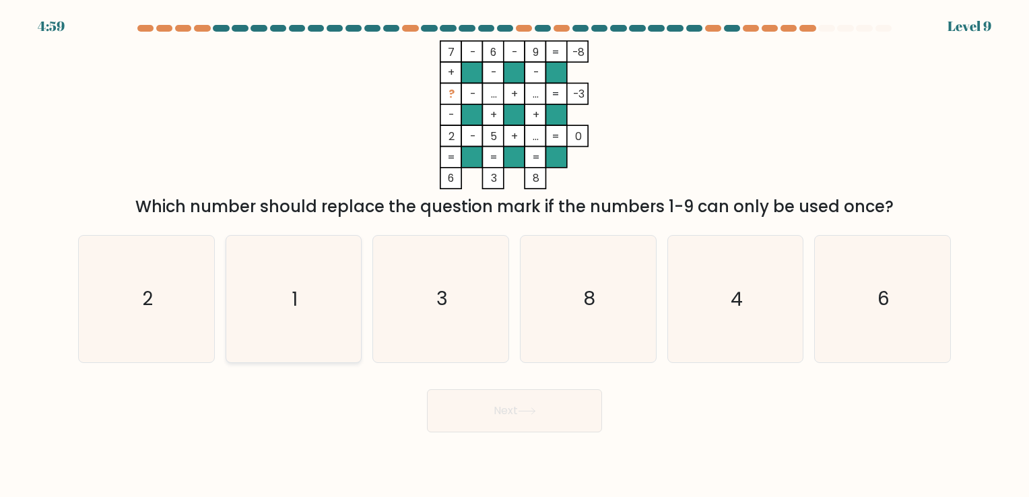
click at [334, 281] on icon "1" at bounding box center [293, 299] width 126 height 126
click at [515, 255] on input "b. 1" at bounding box center [515, 252] width 1 height 7
radio input "true"
click at [525, 412] on icon at bounding box center [527, 411] width 18 height 7
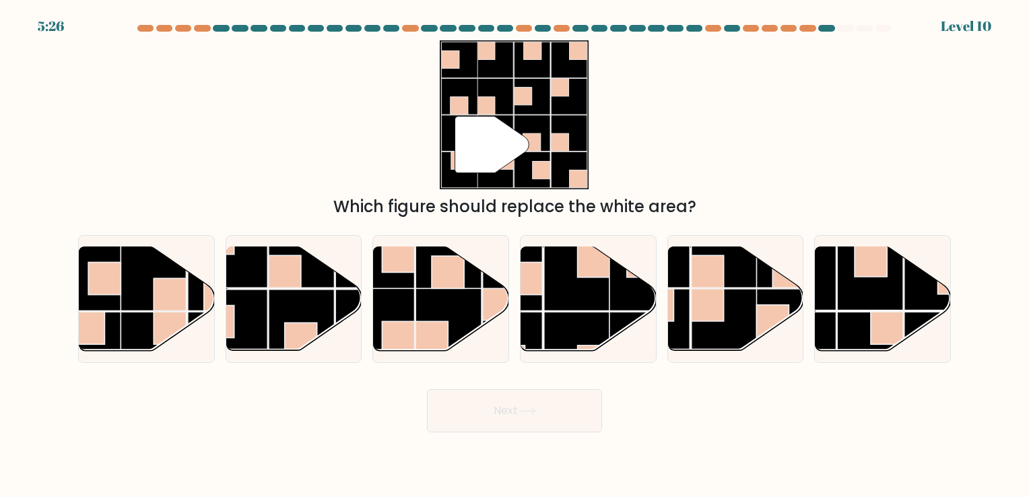
click at [487, 162] on icon at bounding box center [492, 145] width 74 height 57
click at [156, 304] on rect at bounding box center [170, 294] width 32 height 32
click at [515, 255] on input "a." at bounding box center [515, 252] width 1 height 7
radio input "true"
click at [482, 411] on button "Next" at bounding box center [514, 410] width 175 height 43
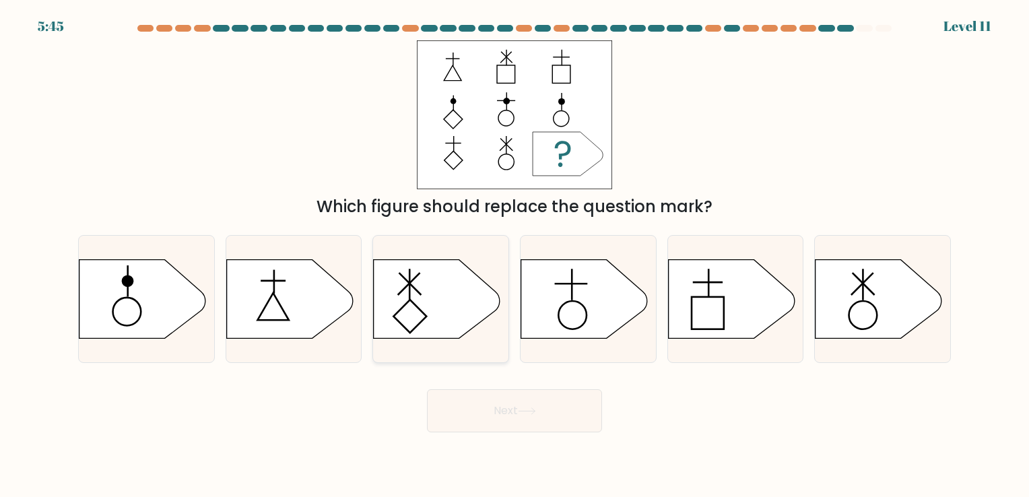
click at [430, 319] on icon at bounding box center [437, 298] width 127 height 79
click at [515, 255] on input "c." at bounding box center [515, 252] width 1 height 7
radio input "true"
click at [540, 411] on button "Next" at bounding box center [514, 410] width 175 height 43
click at [519, 416] on button "Next" at bounding box center [514, 410] width 175 height 43
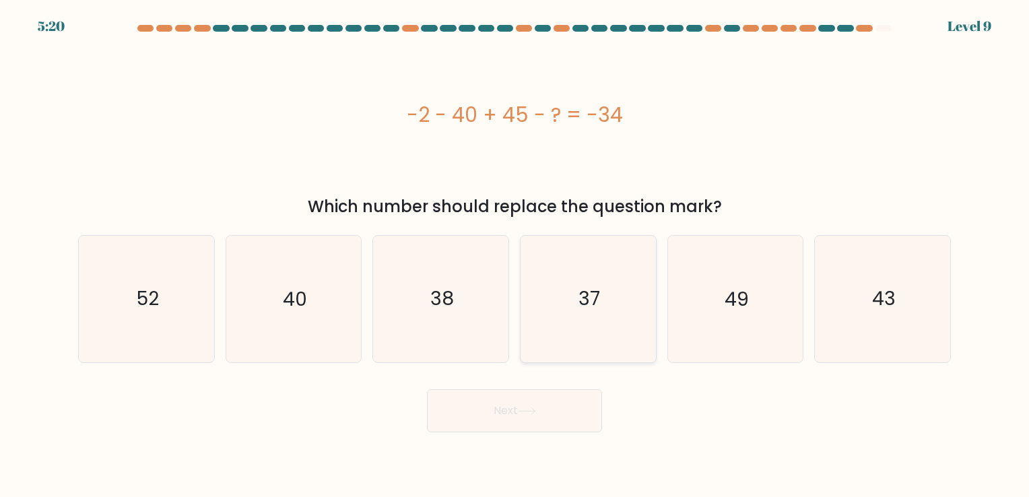
click at [569, 294] on icon "37" at bounding box center [588, 299] width 126 height 126
click at [515, 255] on input "d. 37" at bounding box center [515, 252] width 1 height 7
radio input "true"
click at [517, 406] on button "Next" at bounding box center [514, 410] width 175 height 43
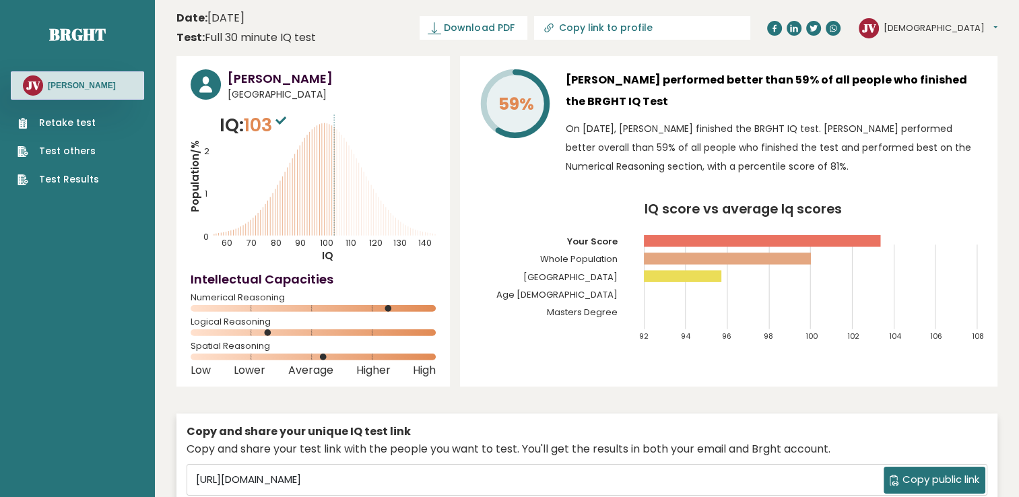
click at [59, 125] on link "Retake test" at bounding box center [59, 123] width 82 height 14
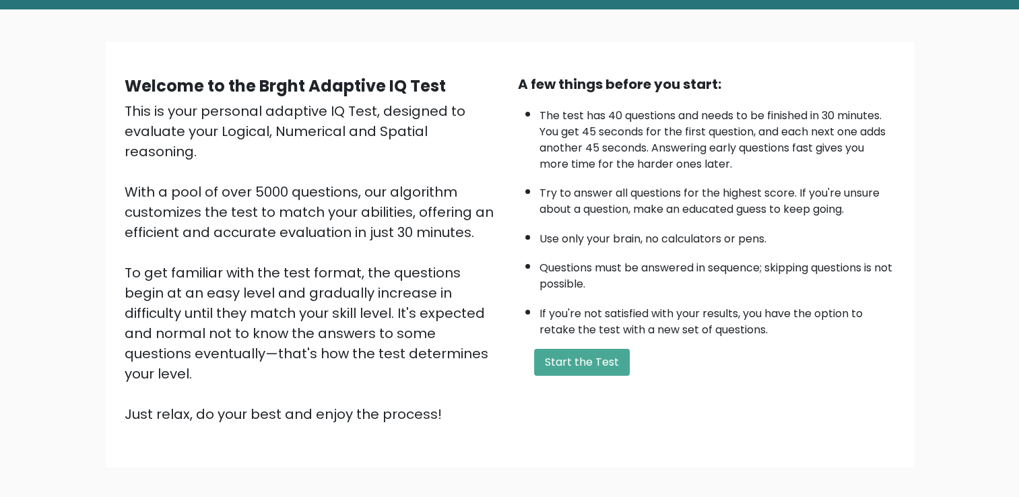
scroll to position [67, 0]
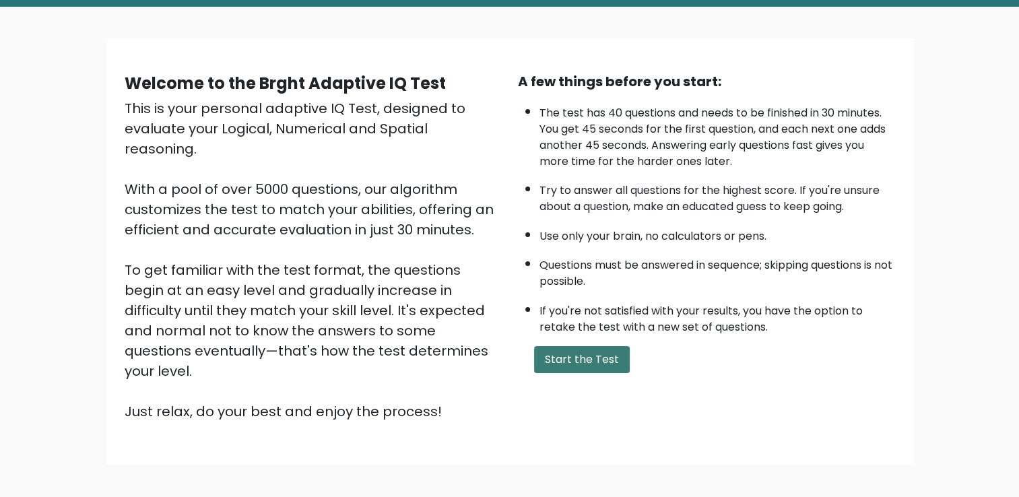
click at [585, 360] on button "Start the Test" at bounding box center [582, 359] width 96 height 27
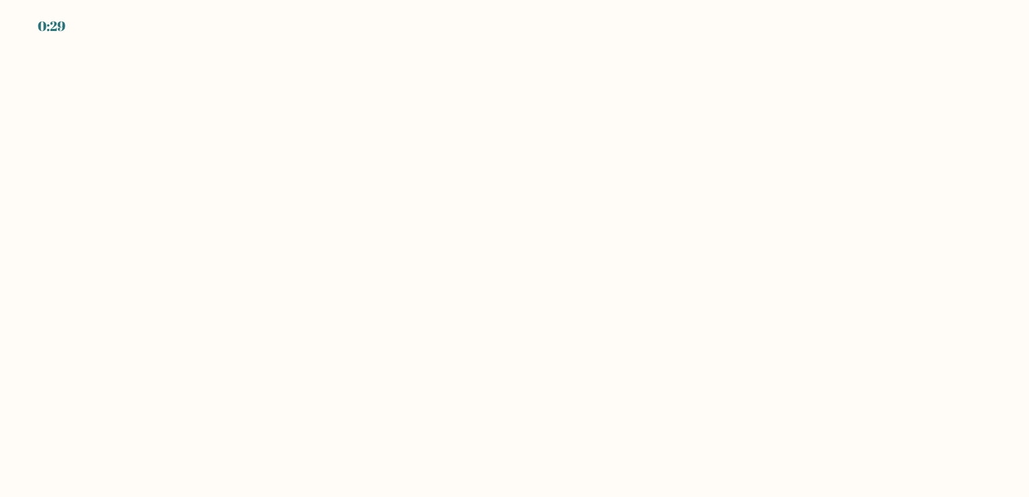
click at [333, 161] on body "0:29" at bounding box center [514, 248] width 1029 height 497
click at [251, 148] on body "0:15" at bounding box center [514, 248] width 1029 height 497
click at [531, 262] on body "0:09" at bounding box center [514, 248] width 1029 height 497
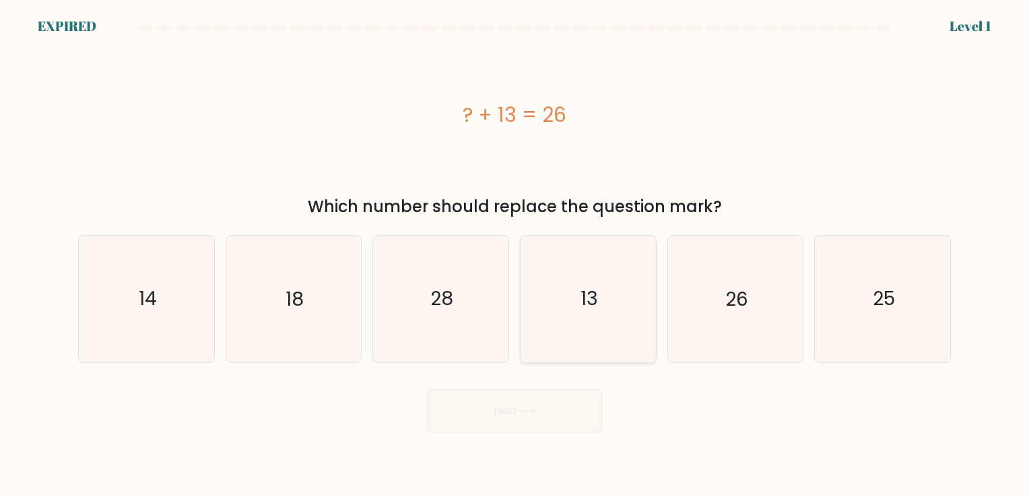
click at [602, 300] on icon "13" at bounding box center [588, 299] width 126 height 126
click at [515, 255] on input "d. 13" at bounding box center [515, 252] width 1 height 7
radio input "true"
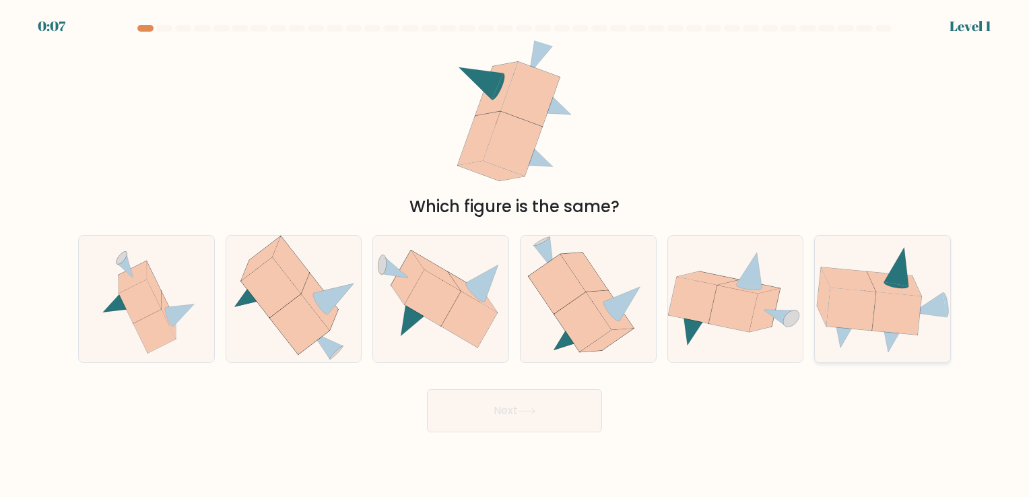
click at [868, 295] on icon at bounding box center [851, 309] width 49 height 42
click at [515, 255] on input "f." at bounding box center [515, 252] width 1 height 7
radio input "true"
click at [552, 417] on button "Next" at bounding box center [514, 410] width 175 height 43
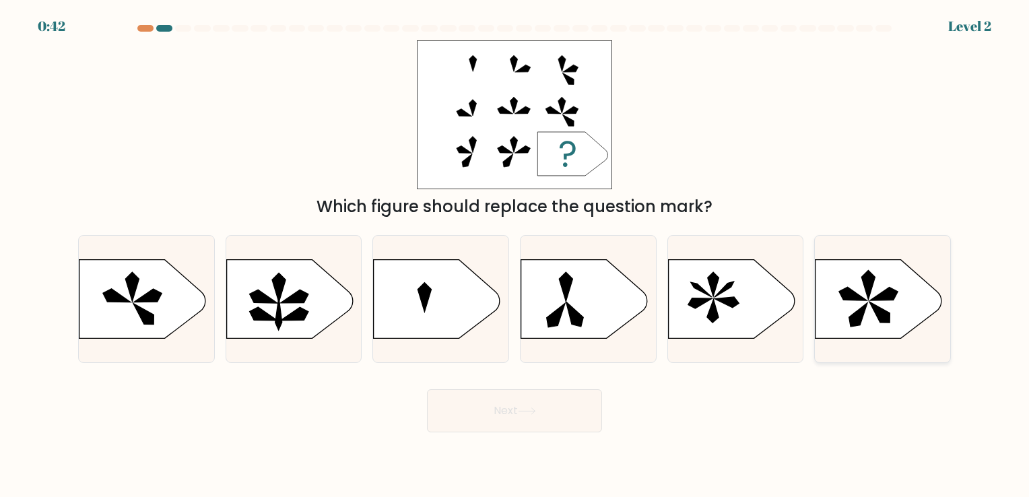
click at [854, 298] on icon at bounding box center [853, 293] width 28 height 13
click at [515, 255] on input "f." at bounding box center [515, 252] width 1 height 7
radio input "true"
click at [503, 432] on body "0:41 Level 2 a." at bounding box center [514, 248] width 1029 height 497
click at [852, 317] on icon at bounding box center [859, 315] width 18 height 24
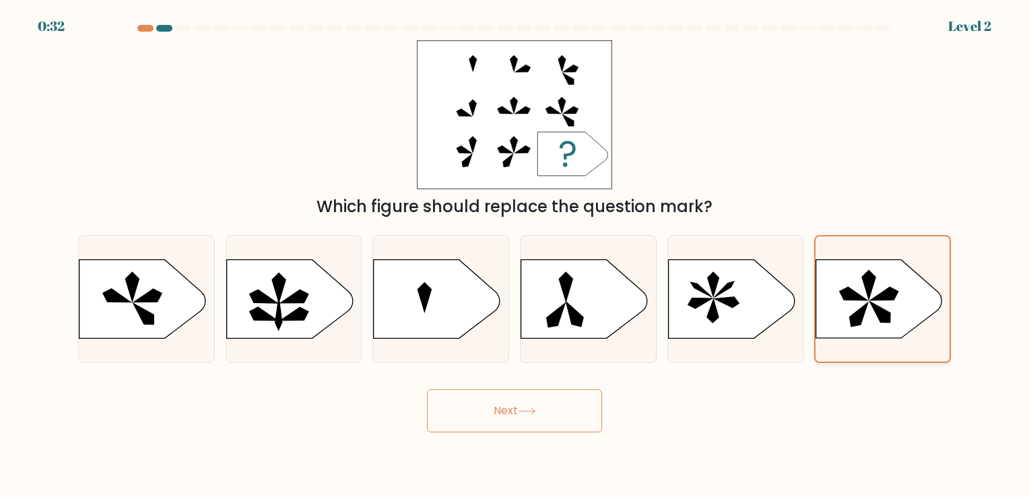
click at [515, 255] on input "f." at bounding box center [515, 252] width 1 height 7
click at [548, 408] on button "Next" at bounding box center [514, 410] width 175 height 43
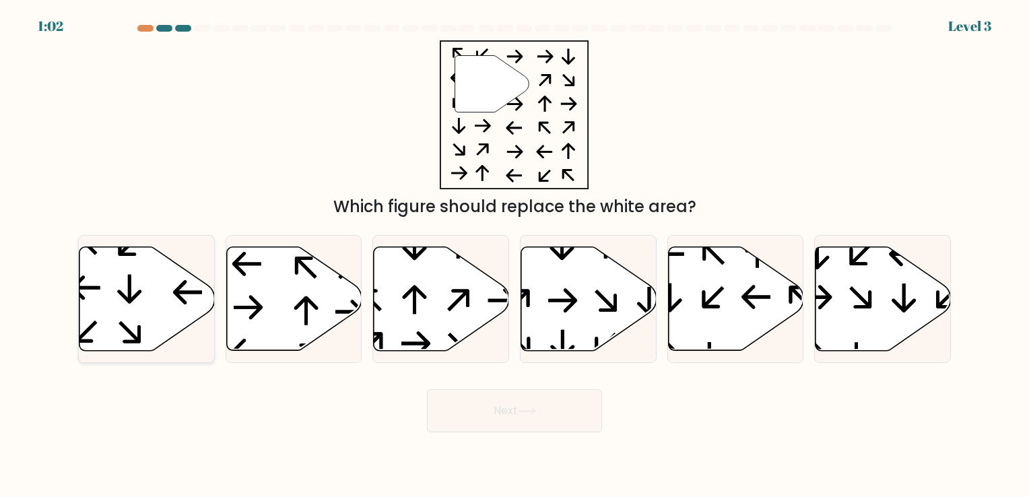
click at [127, 280] on icon at bounding box center [146, 299] width 135 height 104
click at [515, 255] on input "a." at bounding box center [515, 252] width 1 height 7
radio input "true"
click at [478, 411] on button "Next" at bounding box center [514, 410] width 175 height 43
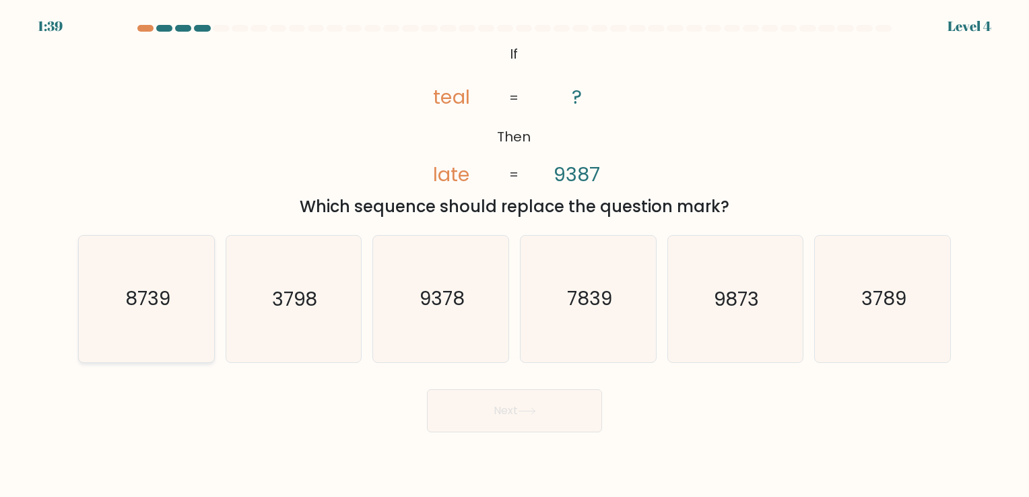
click at [140, 278] on icon "8739" at bounding box center [147, 299] width 126 height 126
click at [515, 255] on input "a. 8739" at bounding box center [515, 252] width 1 height 7
radio input "true"
click at [523, 410] on icon at bounding box center [527, 411] width 18 height 7
click at [140, 322] on icon "8739" at bounding box center [146, 298] width 125 height 125
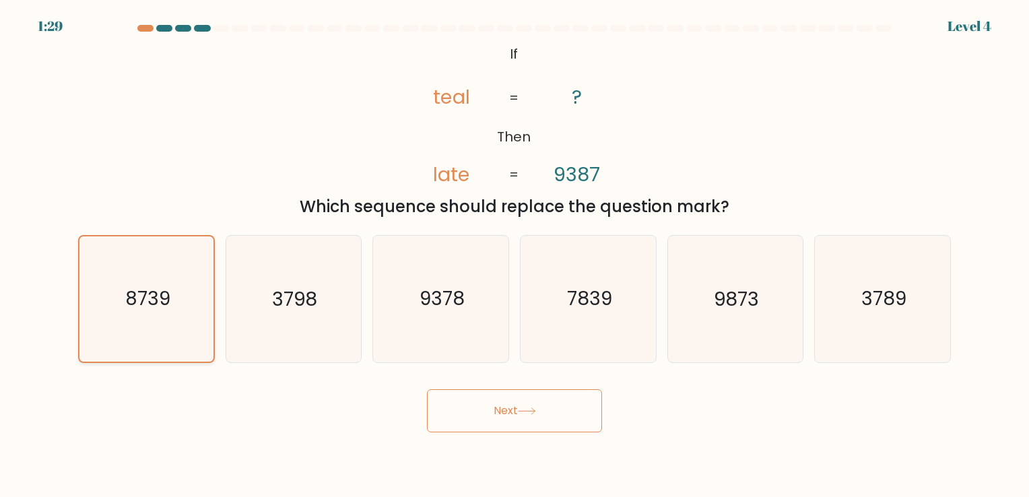
click at [515, 255] on input "a. 8739" at bounding box center [515, 252] width 1 height 7
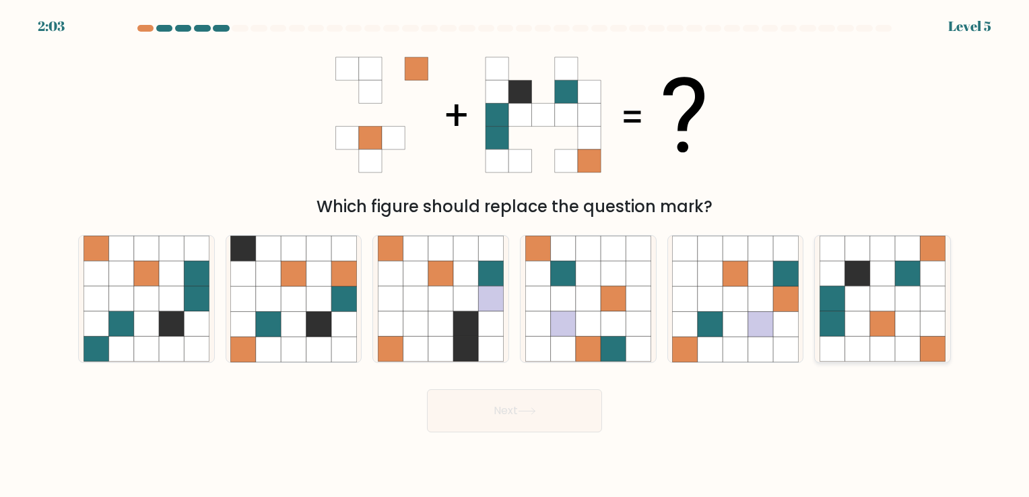
click at [895, 284] on icon at bounding box center [882, 273] width 25 height 25
click at [515, 255] on input "f." at bounding box center [515, 252] width 1 height 7
radio input "true"
click at [519, 403] on button "Next" at bounding box center [514, 410] width 175 height 43
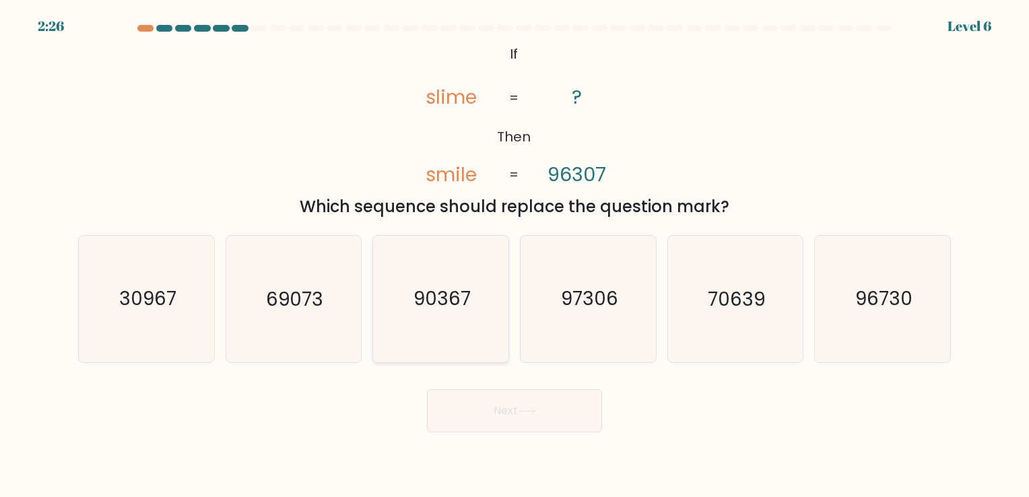
click at [441, 309] on text "90367" at bounding box center [442, 299] width 57 height 26
click at [515, 255] on input "c. 90367" at bounding box center [515, 252] width 1 height 7
radio input "true"
click at [512, 411] on button "Next" at bounding box center [514, 410] width 175 height 43
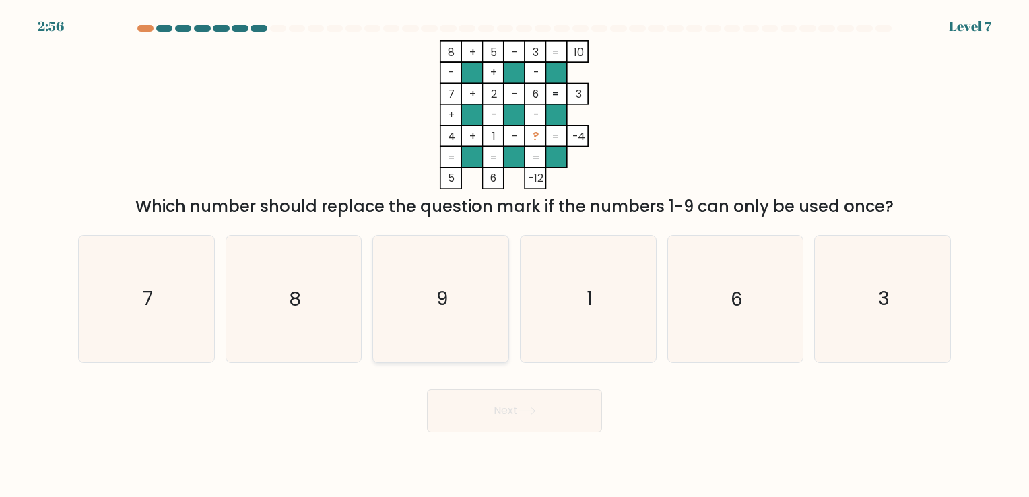
click at [406, 312] on icon "9" at bounding box center [441, 299] width 126 height 126
click at [515, 255] on input "c. 9" at bounding box center [515, 252] width 1 height 7
radio input "true"
click at [506, 410] on button "Next" at bounding box center [514, 410] width 175 height 43
click at [530, 412] on icon at bounding box center [527, 411] width 18 height 7
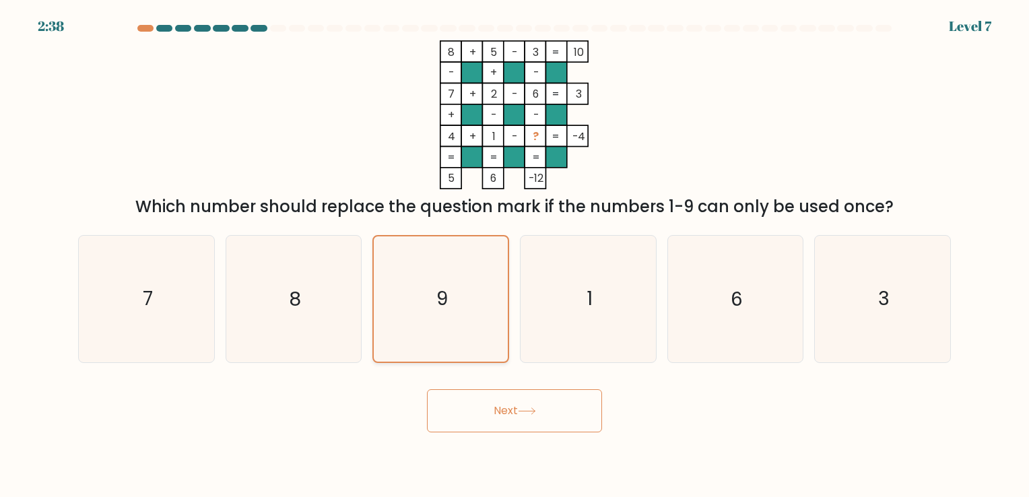
click at [445, 286] on text "9" at bounding box center [442, 299] width 11 height 26
click at [515, 255] on input "c. 9" at bounding box center [515, 252] width 1 height 7
click at [509, 402] on button "Next" at bounding box center [514, 410] width 175 height 43
click at [515, 447] on body "2:28 Level 7" at bounding box center [514, 248] width 1029 height 497
click at [427, 335] on icon "9" at bounding box center [441, 298] width 125 height 125
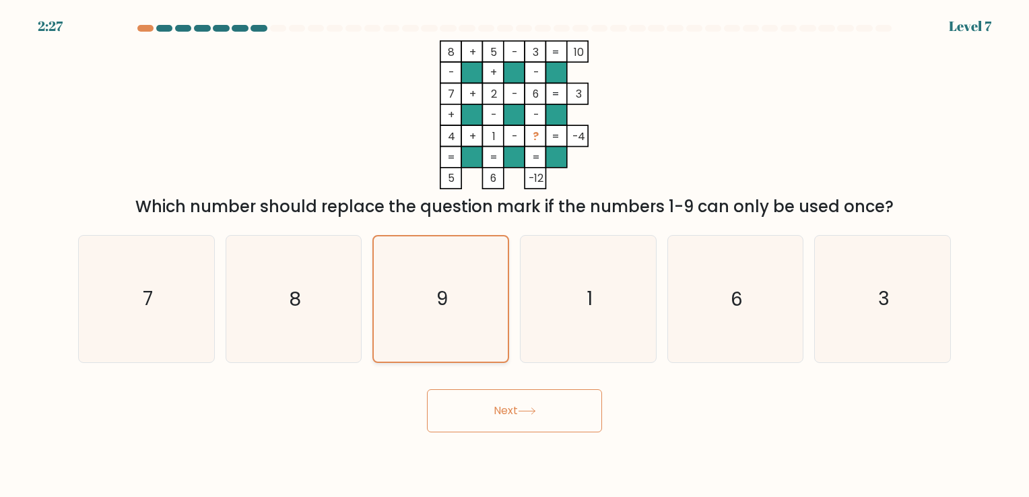
click at [515, 255] on input "c. 9" at bounding box center [515, 252] width 1 height 7
click at [494, 413] on button "Next" at bounding box center [514, 410] width 175 height 43
click at [512, 448] on body "2:25 Level 7" at bounding box center [514, 248] width 1029 height 497
click at [495, 412] on button "Next" at bounding box center [514, 410] width 175 height 43
click at [460, 309] on icon "9" at bounding box center [441, 298] width 125 height 125
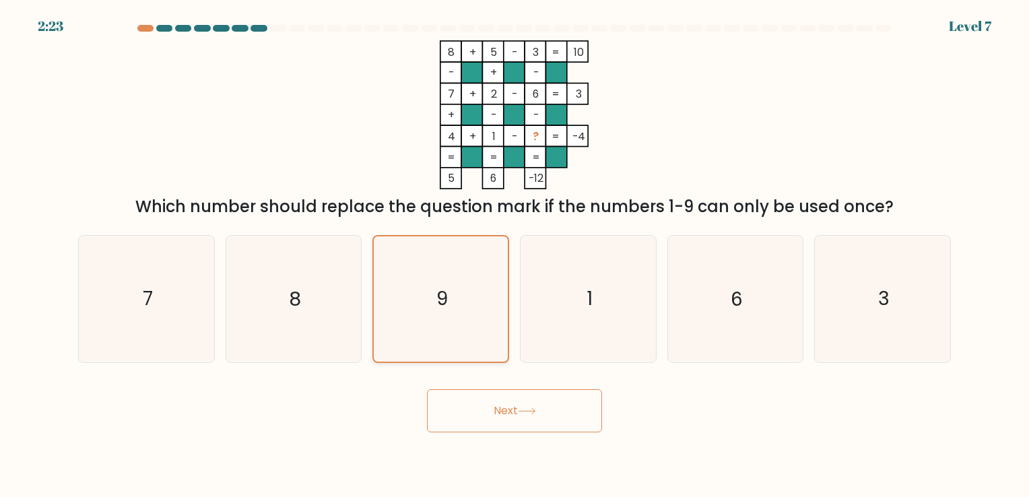
click at [515, 255] on input "c. 9" at bounding box center [515, 252] width 1 height 7
click at [492, 401] on button "Next" at bounding box center [514, 410] width 175 height 43
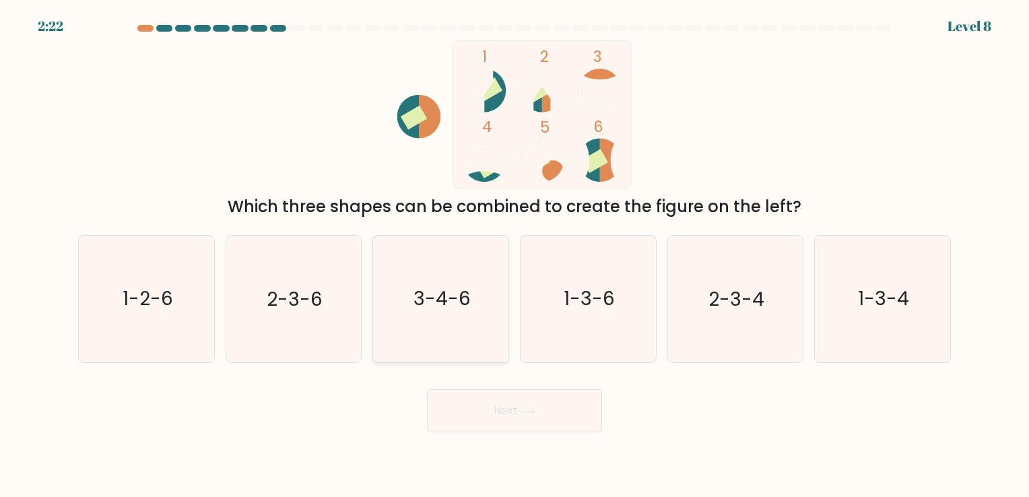
click at [422, 298] on text "3-4-6" at bounding box center [442, 299] width 57 height 26
click at [515, 255] on input "c. 3-4-6" at bounding box center [515, 252] width 1 height 7
radio input "true"
click at [515, 411] on button "Next" at bounding box center [514, 410] width 175 height 43
click at [459, 319] on icon "3-4-6" at bounding box center [441, 298] width 125 height 125
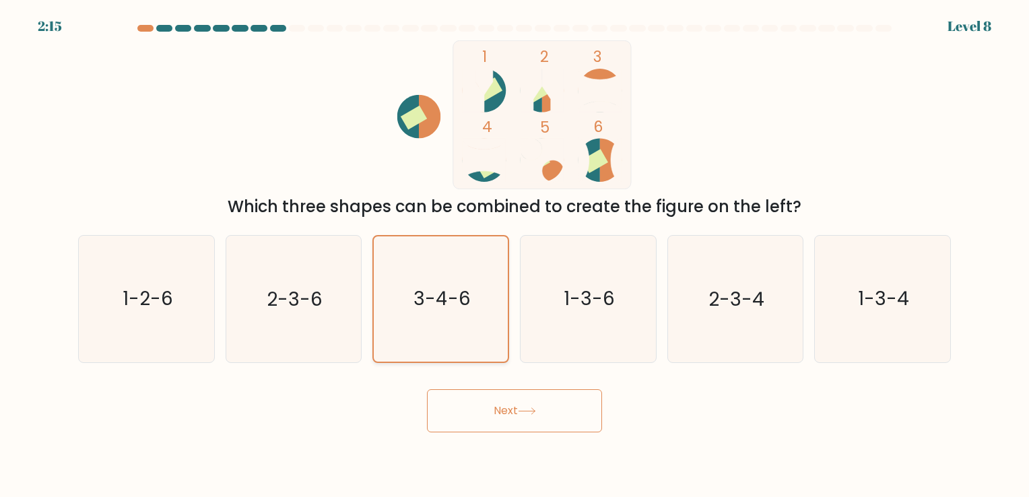
click at [515, 255] on input "c. 3-4-6" at bounding box center [515, 252] width 1 height 7
click at [488, 403] on button "Next" at bounding box center [514, 410] width 175 height 43
click at [509, 415] on button "Next" at bounding box center [514, 410] width 175 height 43
click at [301, 424] on div "Next" at bounding box center [514, 405] width 889 height 53
click at [463, 311] on text "3-4-6" at bounding box center [442, 299] width 57 height 26
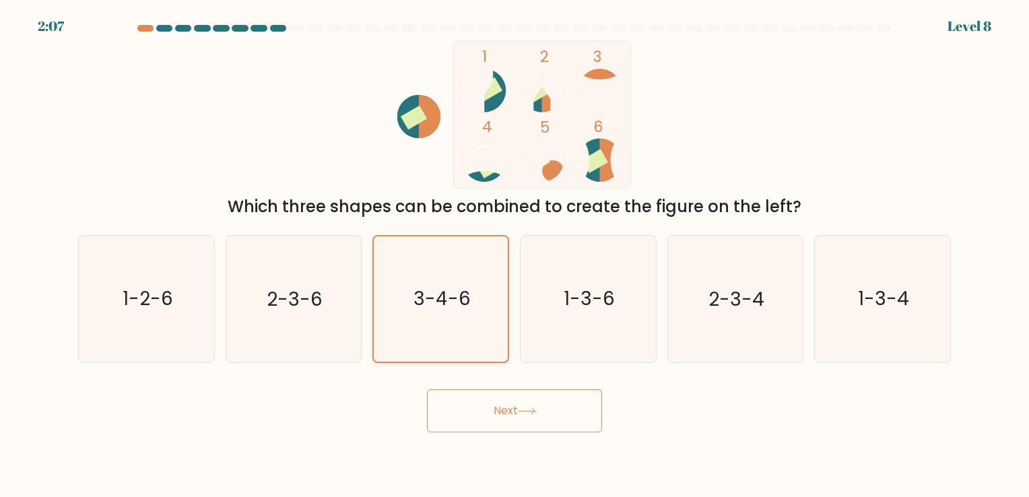
click at [515, 255] on input "c. 3-4-6" at bounding box center [515, 252] width 1 height 7
click at [490, 416] on button "Next" at bounding box center [514, 410] width 175 height 43
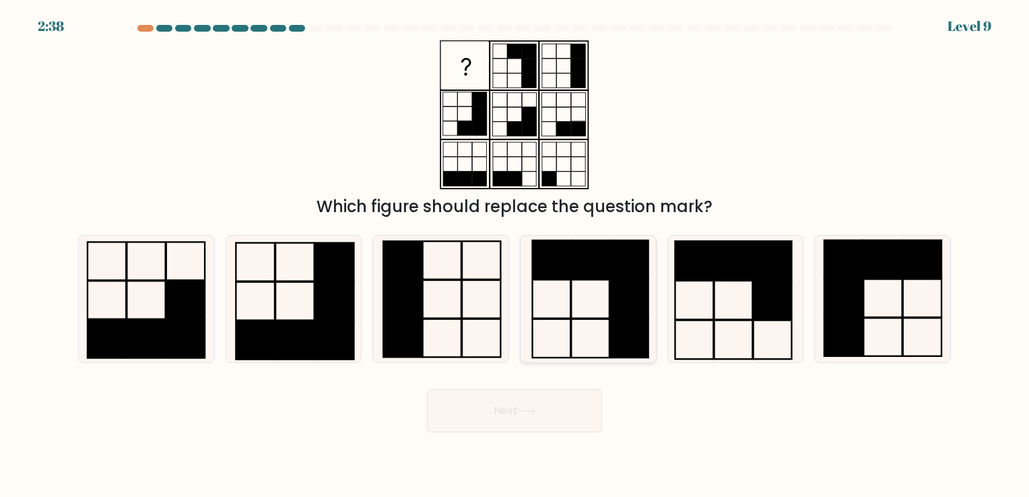
click at [631, 300] on rect at bounding box center [629, 299] width 38 height 38
click at [515, 255] on input "d." at bounding box center [515, 252] width 1 height 7
radio input "true"
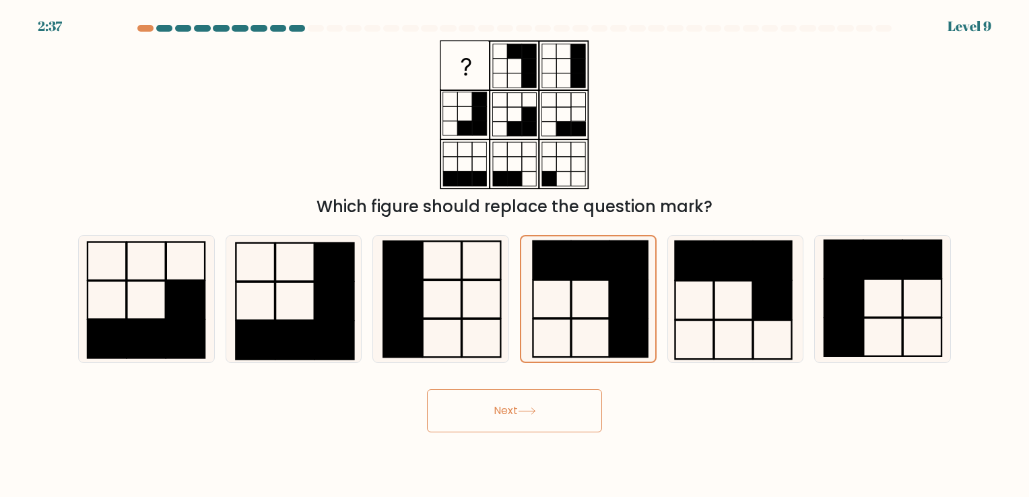
click at [556, 389] on button "Next" at bounding box center [514, 410] width 175 height 43
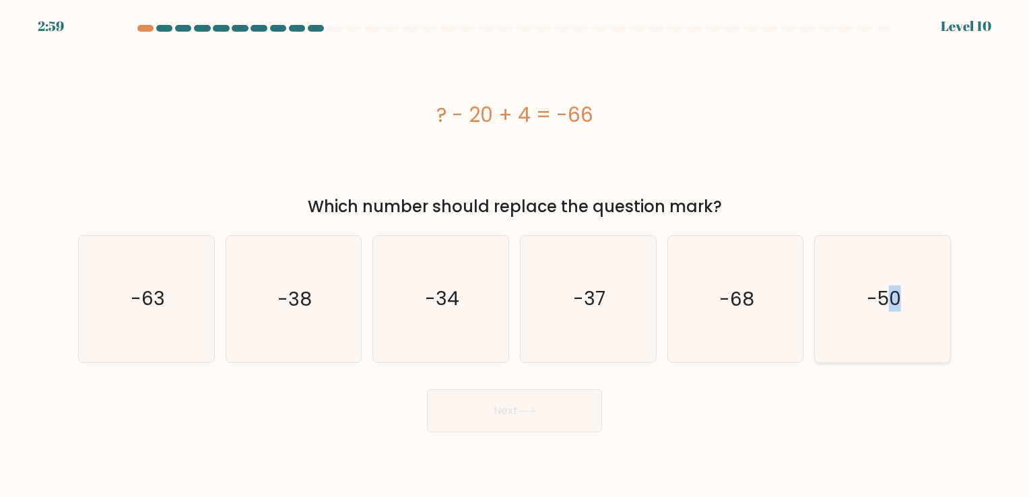
click at [895, 319] on icon "-50" at bounding box center [883, 299] width 126 height 126
click at [889, 317] on icon "-50" at bounding box center [883, 299] width 126 height 126
click at [515, 255] on input "f. -50" at bounding box center [515, 252] width 1 height 7
radio input "true"
click at [543, 408] on button "Next" at bounding box center [514, 410] width 175 height 43
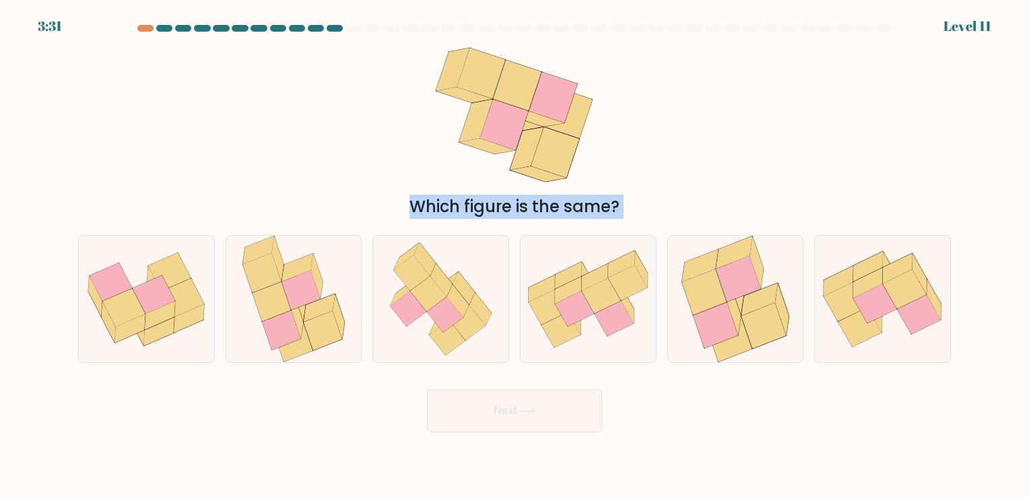
drag, startPoint x: 313, startPoint y: 206, endPoint x: 715, endPoint y: 193, distance: 402.4
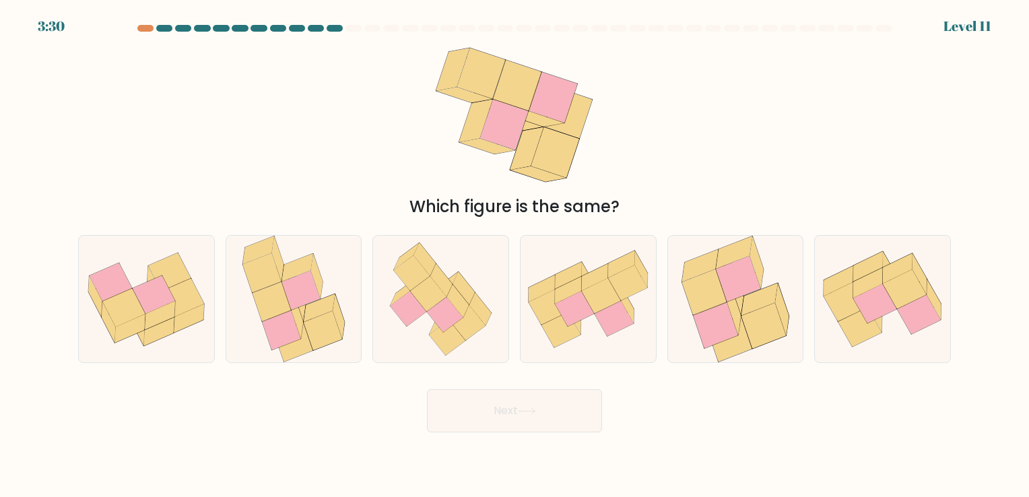
click at [352, 161] on div "Which figure is the same?" at bounding box center [514, 129] width 889 height 179
click at [449, 289] on icon at bounding box center [441, 280] width 22 height 33
click at [515, 255] on input "c." at bounding box center [515, 252] width 1 height 7
radio input "true"
click at [493, 403] on button "Next" at bounding box center [514, 410] width 175 height 43
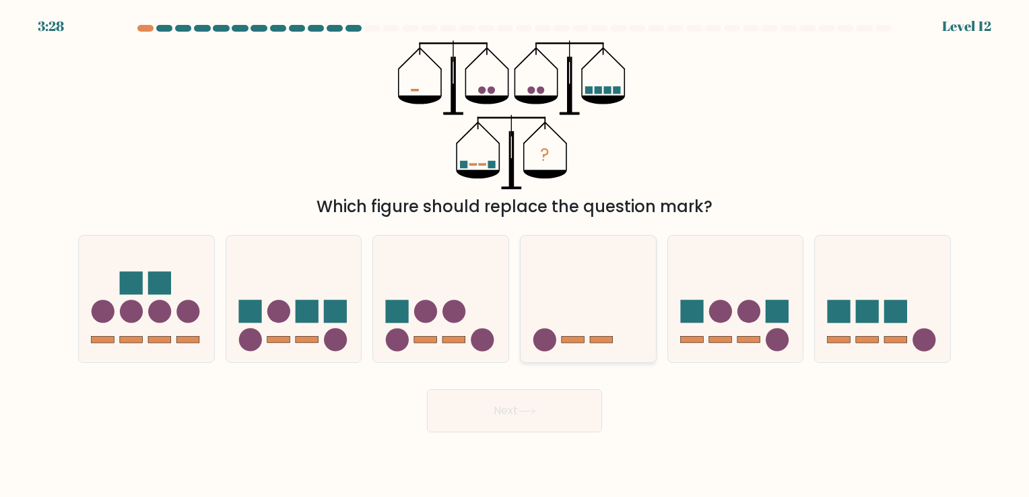
click at [568, 344] on icon at bounding box center [588, 299] width 135 height 112
click at [515, 255] on input "d." at bounding box center [515, 252] width 1 height 7
radio input "true"
click at [514, 424] on button "Next" at bounding box center [514, 410] width 175 height 43
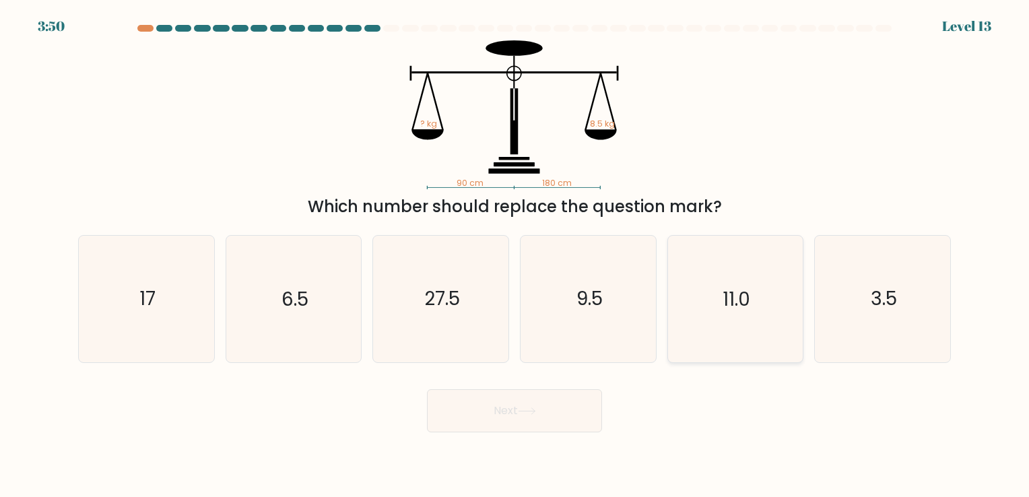
click at [728, 309] on text "11.0" at bounding box center [737, 299] width 28 height 26
click at [515, 255] on input "e. 11.0" at bounding box center [515, 252] width 1 height 7
radio input "true"
click at [550, 412] on button "Next" at bounding box center [514, 410] width 175 height 43
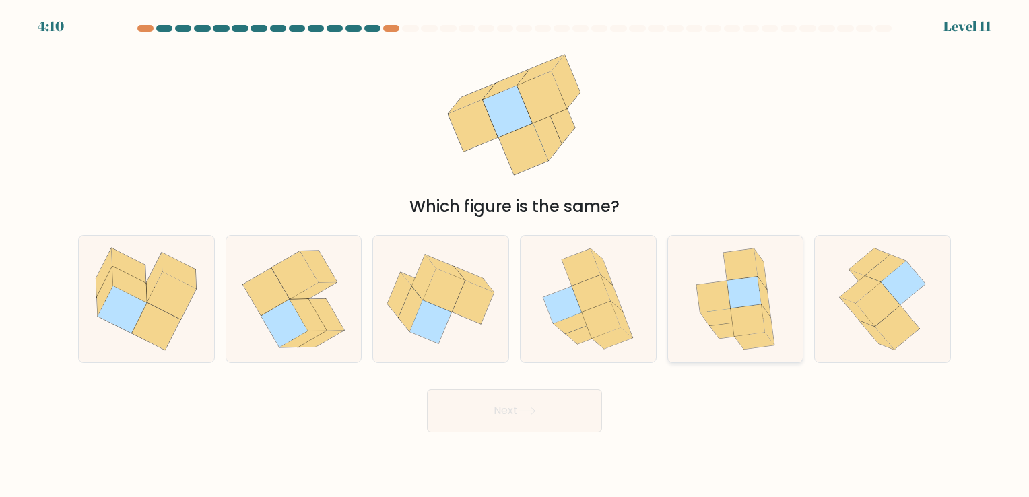
click at [734, 319] on icon at bounding box center [748, 321] width 34 height 32
click at [515, 255] on input "e." at bounding box center [515, 252] width 1 height 7
radio input "true"
click at [504, 402] on button "Next" at bounding box center [514, 410] width 175 height 43
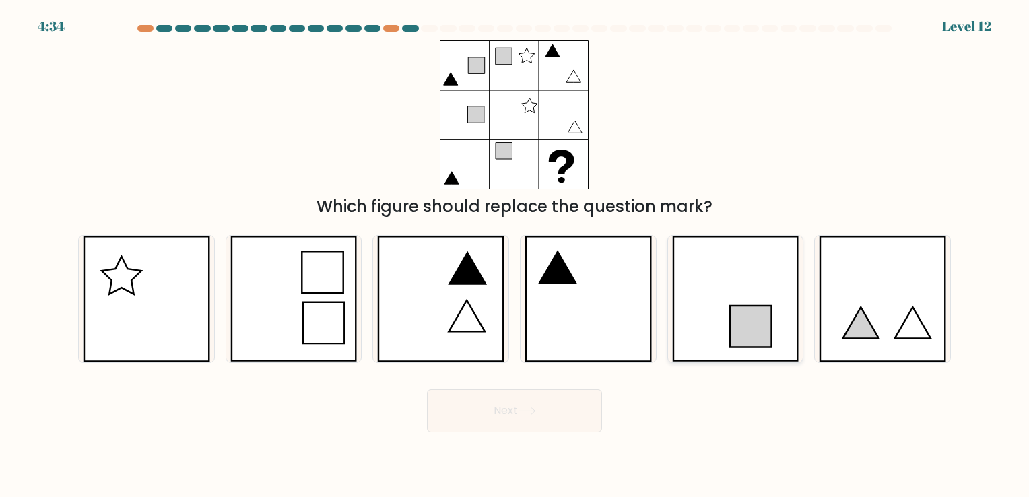
click at [739, 314] on icon at bounding box center [751, 328] width 42 height 42
click at [515, 255] on input "e." at bounding box center [515, 252] width 1 height 7
radio input "true"
click at [192, 295] on icon at bounding box center [146, 299] width 127 height 126
click at [515, 255] on input "a." at bounding box center [515, 252] width 1 height 7
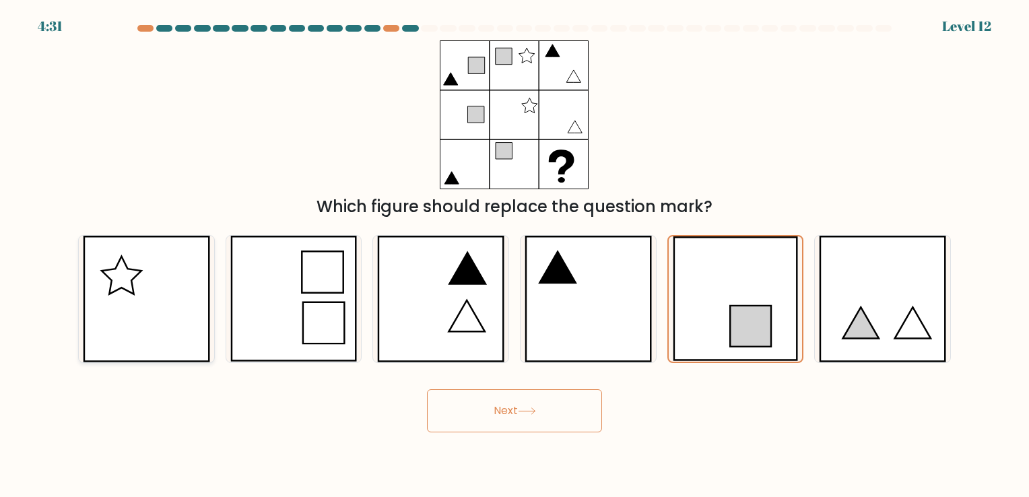
radio input "true"
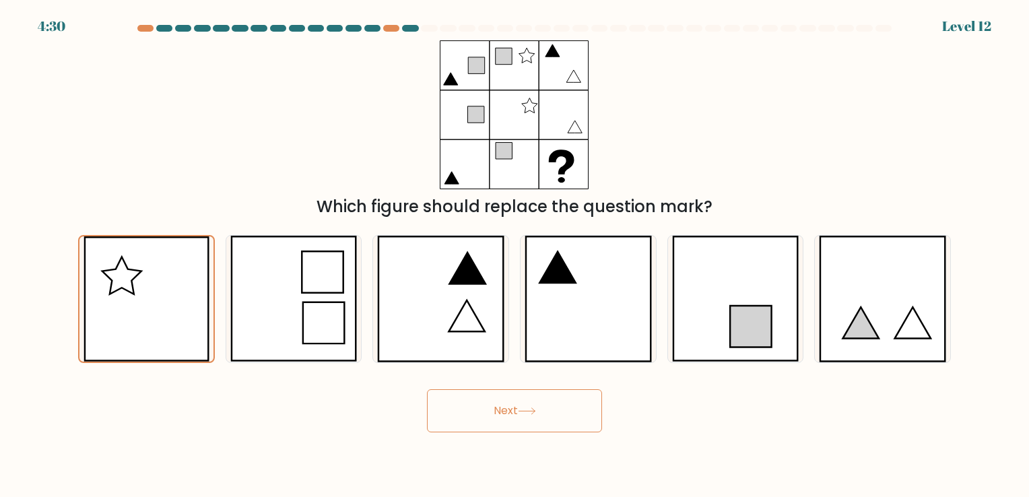
click at [498, 404] on button "Next" at bounding box center [514, 410] width 175 height 43
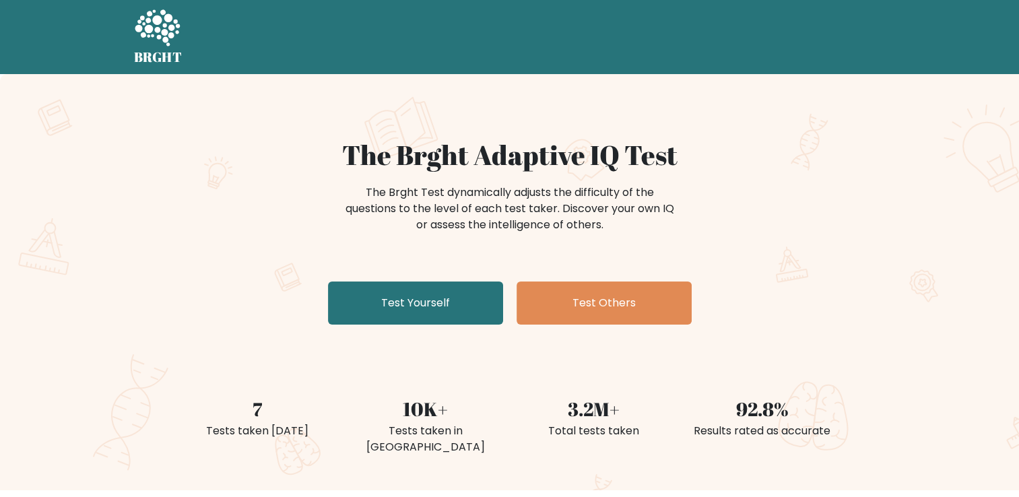
click at [984, 313] on div "The Brght Adaptive IQ Test The Brght Test dynamically adjusts the difficulty of…" at bounding box center [509, 282] width 1019 height 416
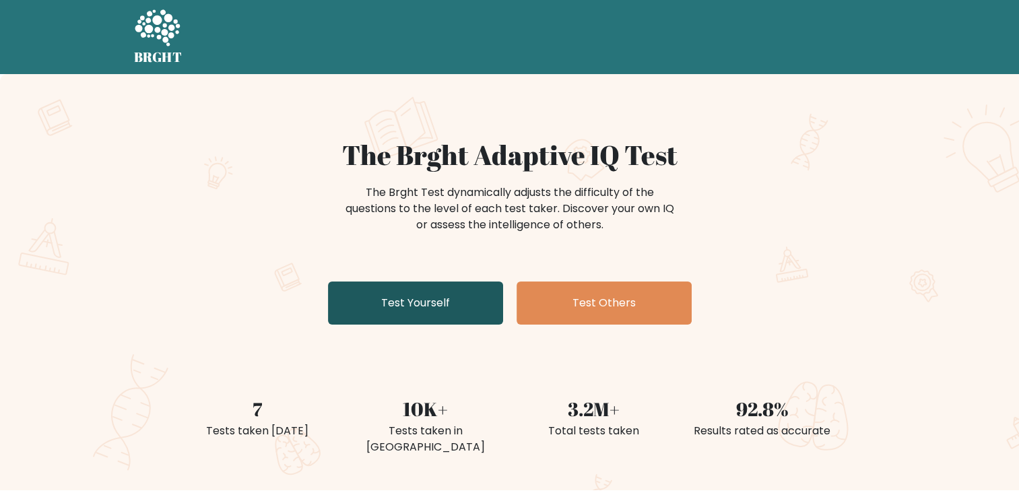
click at [405, 311] on link "Test Yourself" at bounding box center [415, 303] width 175 height 43
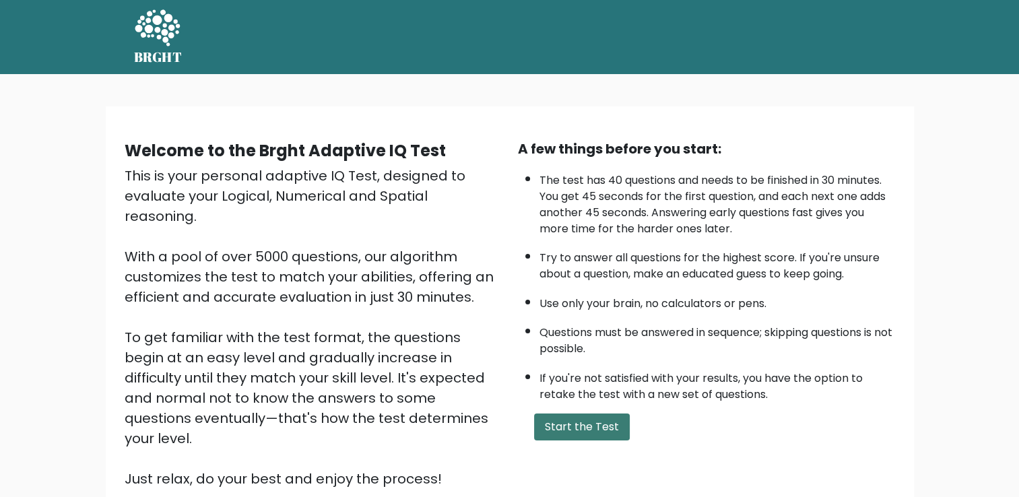
click at [587, 424] on button "Start the Test" at bounding box center [582, 427] width 96 height 27
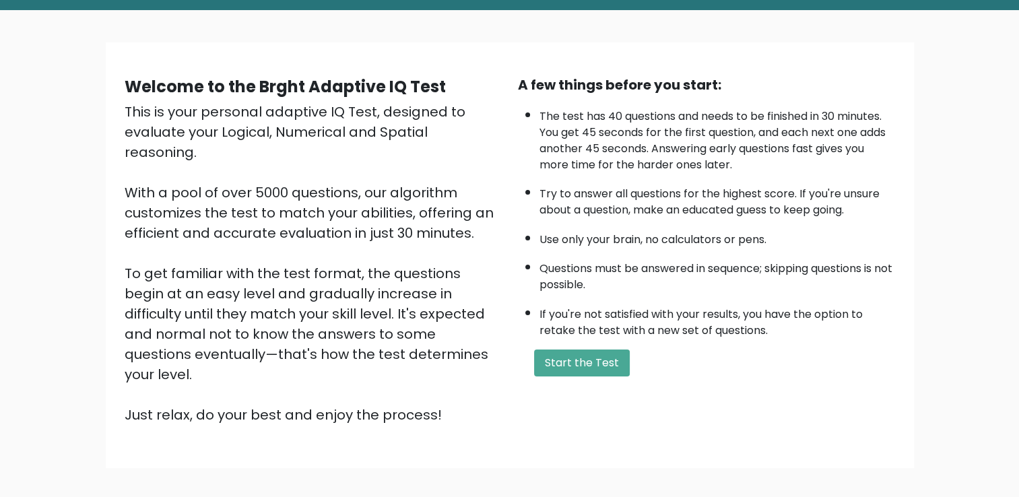
scroll to position [67, 0]
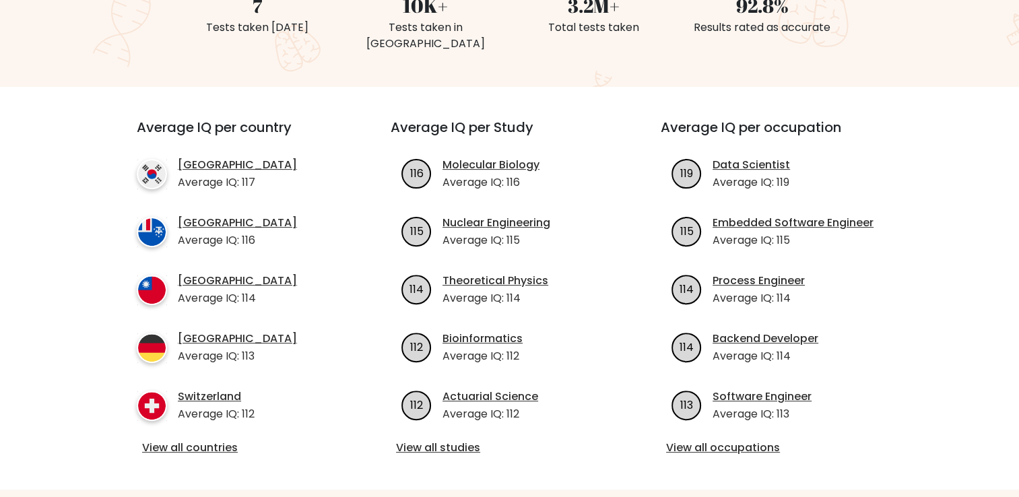
scroll to position [404, 0]
click at [214, 439] on link "View all countries" at bounding box center [239, 447] width 195 height 16
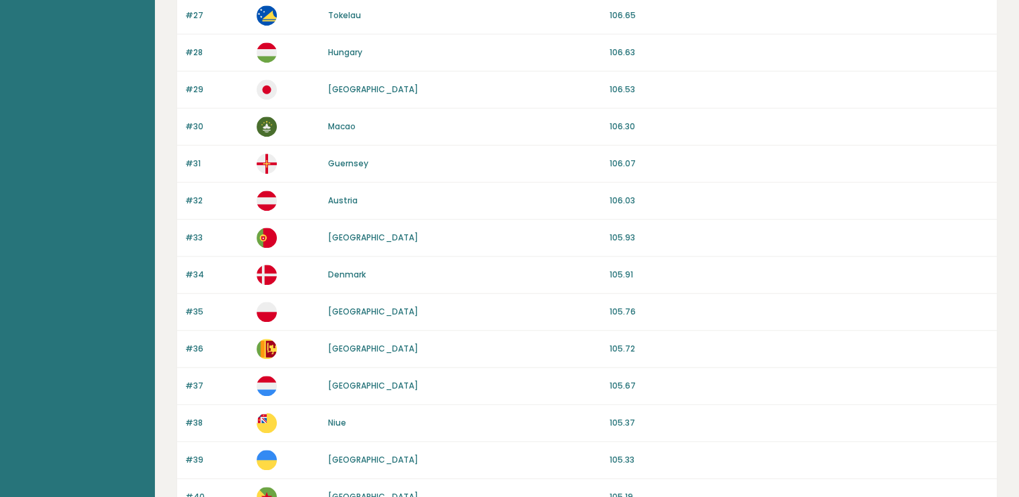
scroll to position [1266, 0]
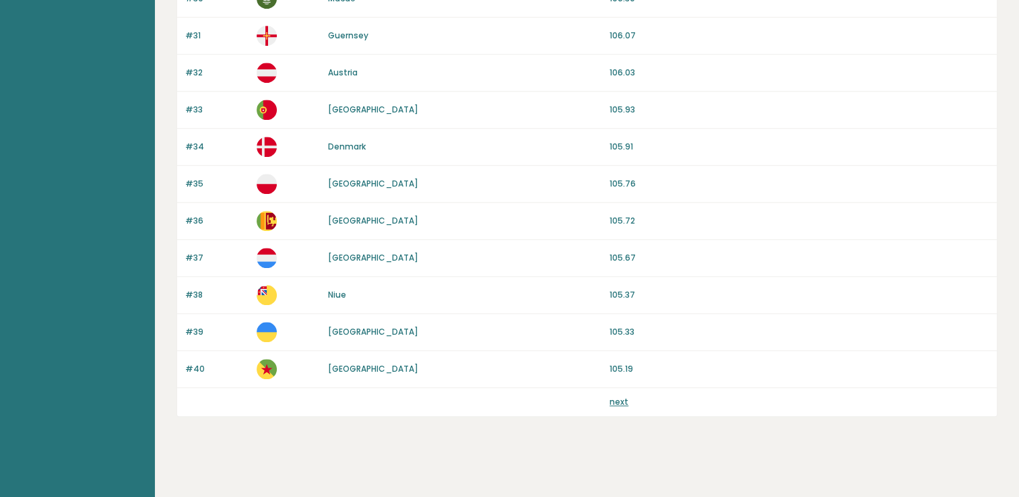
click at [619, 396] on link "next" at bounding box center [619, 401] width 19 height 11
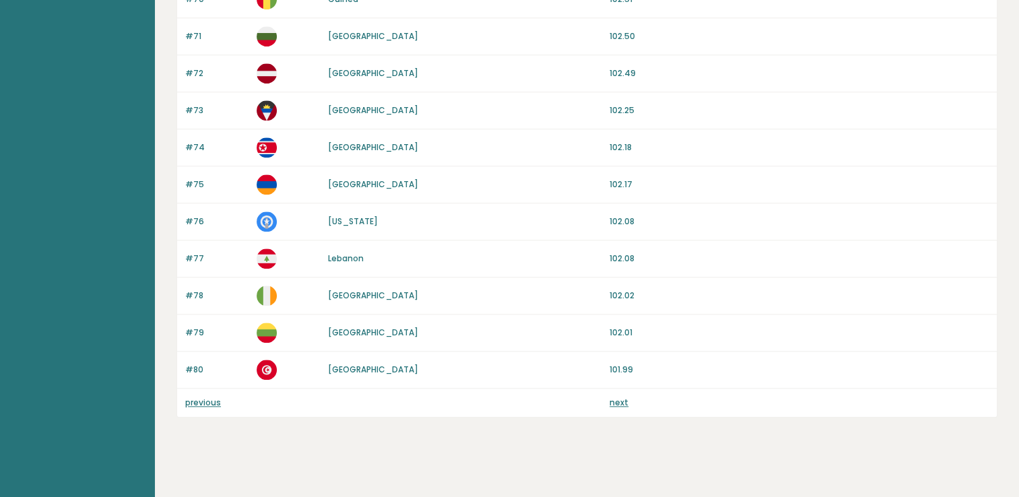
scroll to position [1266, 0]
click at [617, 396] on link "next" at bounding box center [619, 401] width 19 height 11
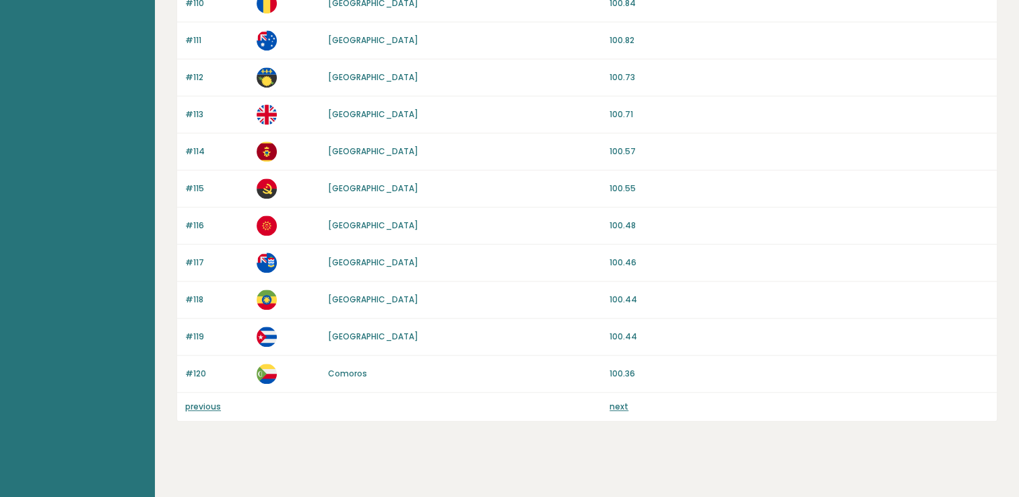
scroll to position [1266, 0]
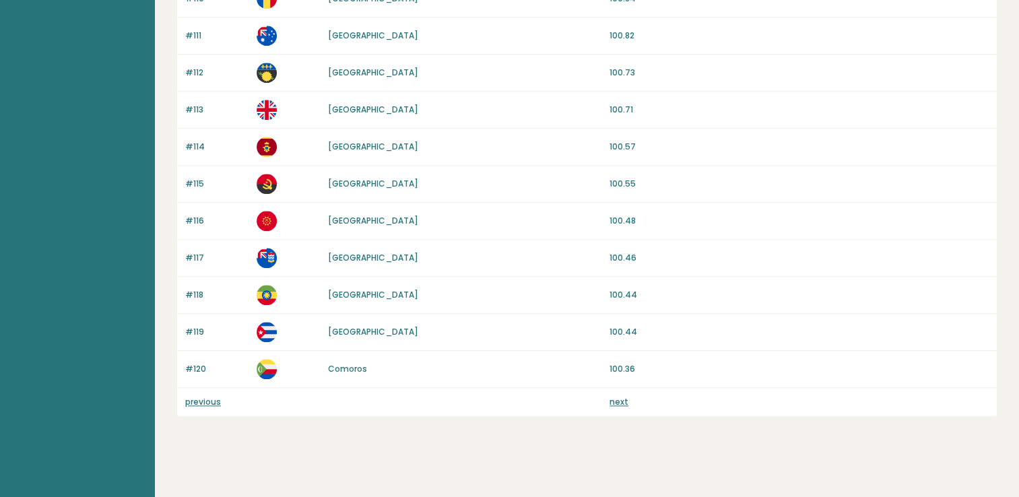
click at [620, 397] on link "next" at bounding box center [619, 401] width 19 height 11
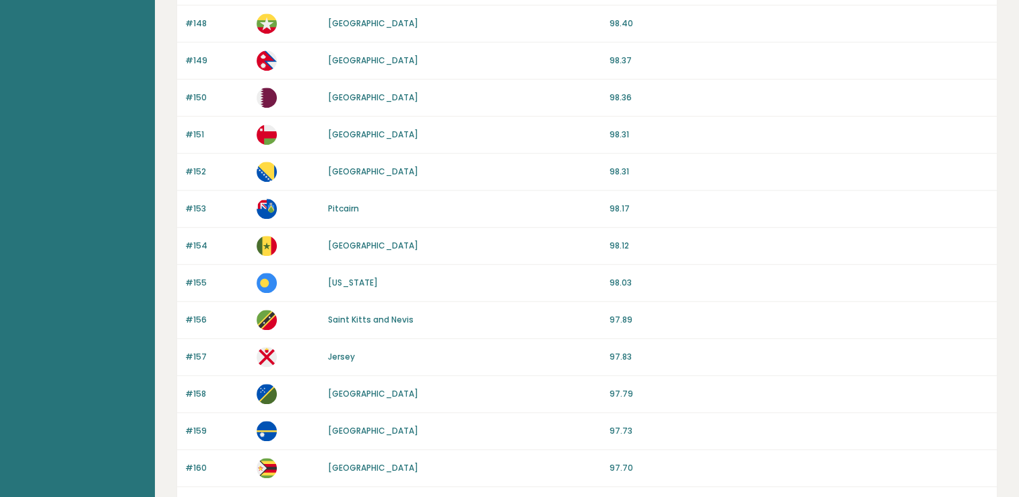
scroll to position [1213, 0]
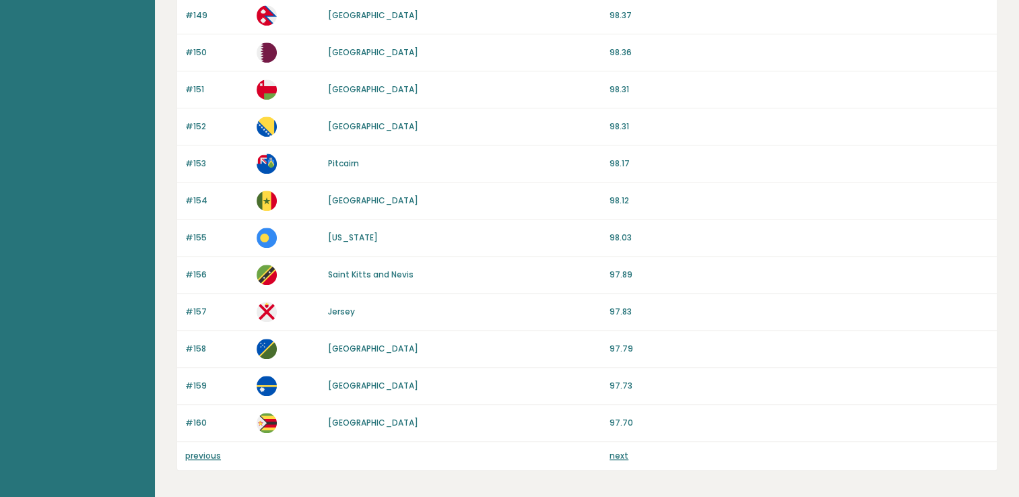
click at [612, 450] on link "next" at bounding box center [619, 455] width 19 height 11
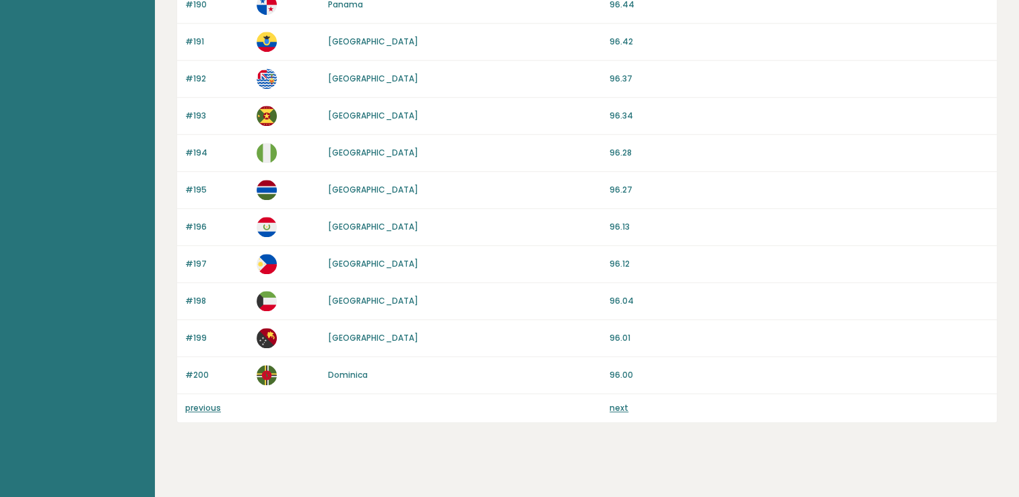
scroll to position [1266, 0]
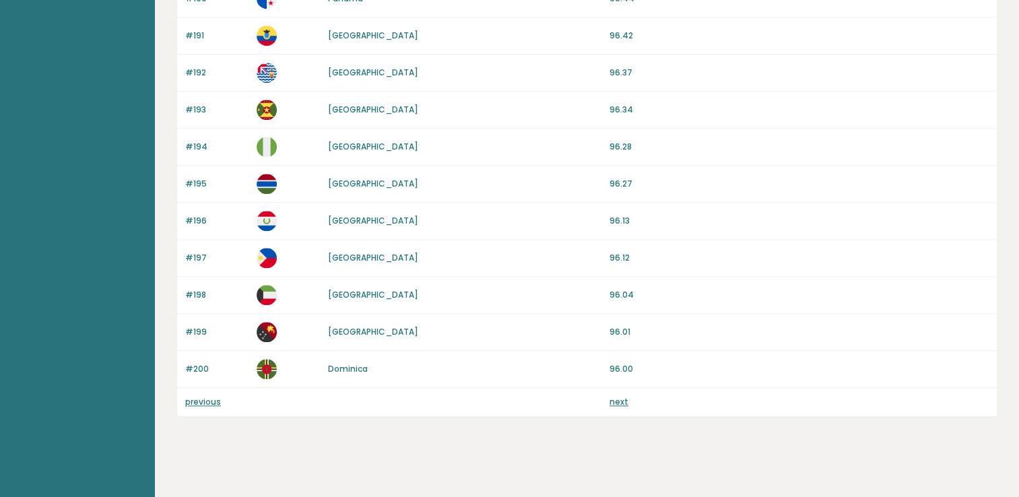
click at [614, 399] on link "next" at bounding box center [619, 401] width 19 height 11
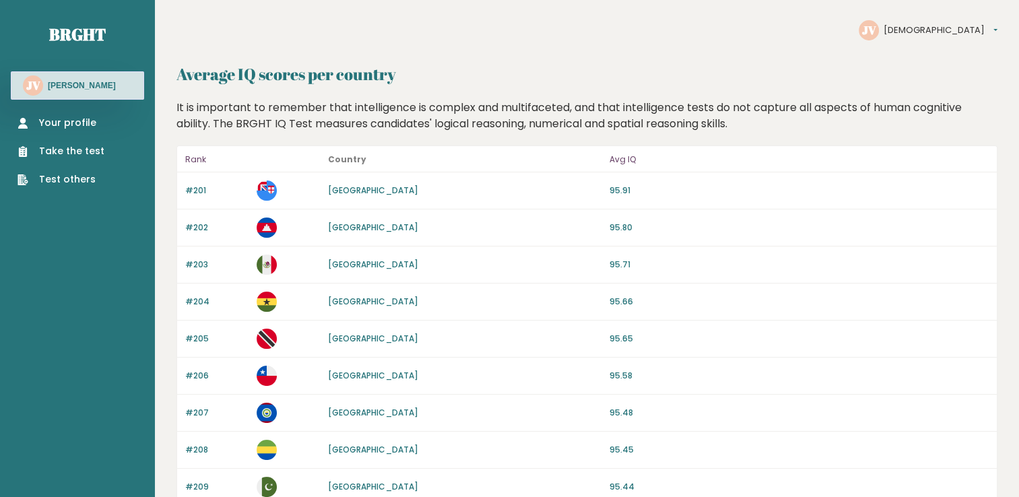
click at [63, 121] on link "Your profile" at bounding box center [61, 123] width 87 height 14
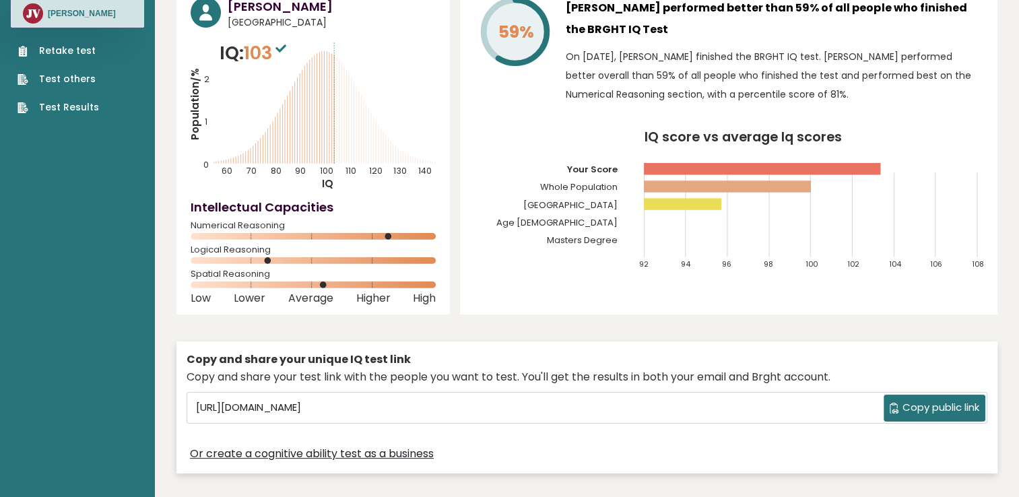
scroll to position [67, 0]
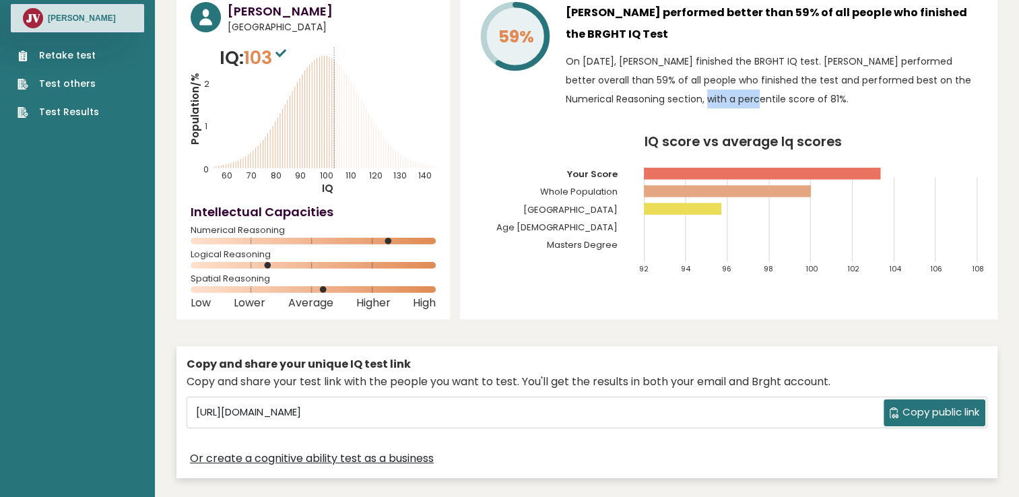
drag, startPoint x: 622, startPoint y: 97, endPoint x: 721, endPoint y: 110, distance: 99.2
click at [721, 110] on div "Jesus Vargas Guerrero performed better than 59% of all people who finished the …" at bounding box center [775, 58] width 418 height 113
copy p "Numerical Reasoning"
drag, startPoint x: 190, startPoint y: 256, endPoint x: 246, endPoint y: 261, distance: 56.2
click at [246, 261] on div "Logical Reasoning" at bounding box center [313, 263] width 245 height 22
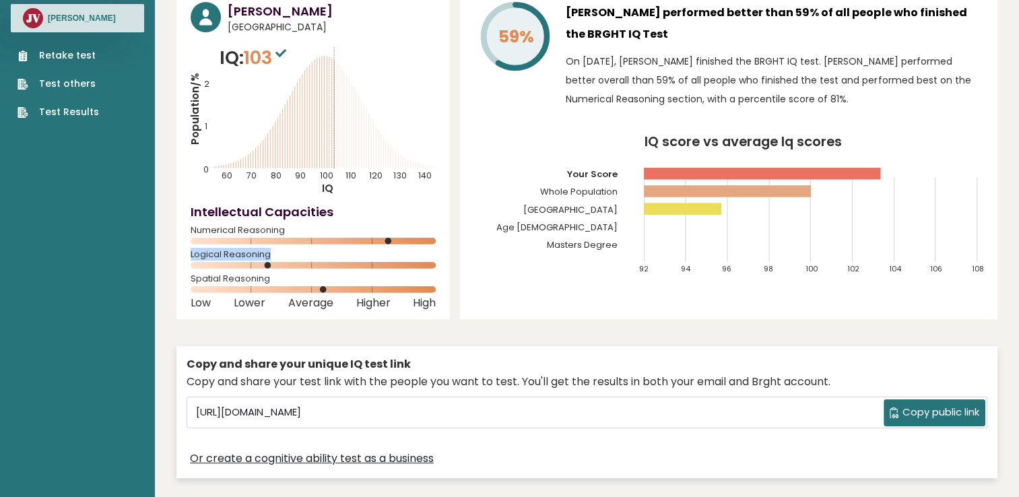
copy span "Logical Reasoning"
click at [257, 288] on rect at bounding box center [313, 289] width 245 height 7
click at [311, 267] on rect at bounding box center [313, 265] width 245 height 7
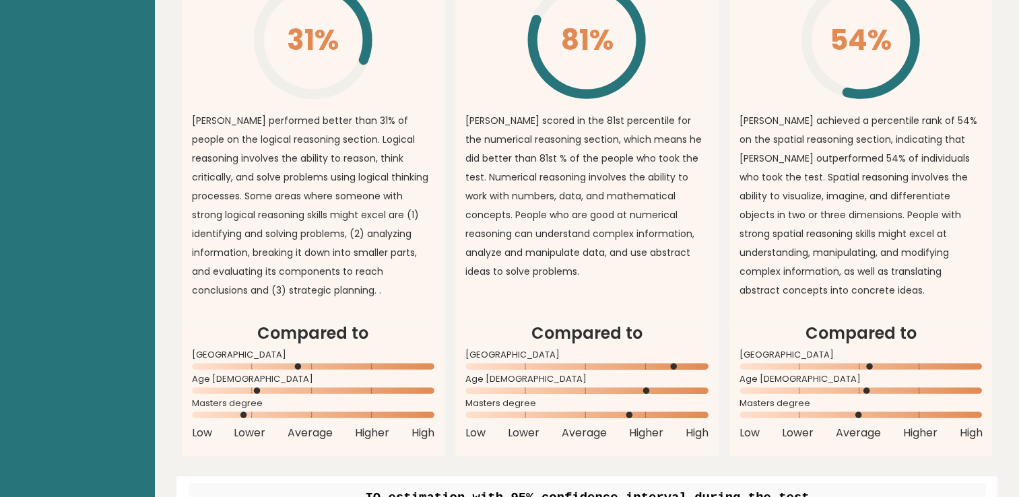
scroll to position [1347, 0]
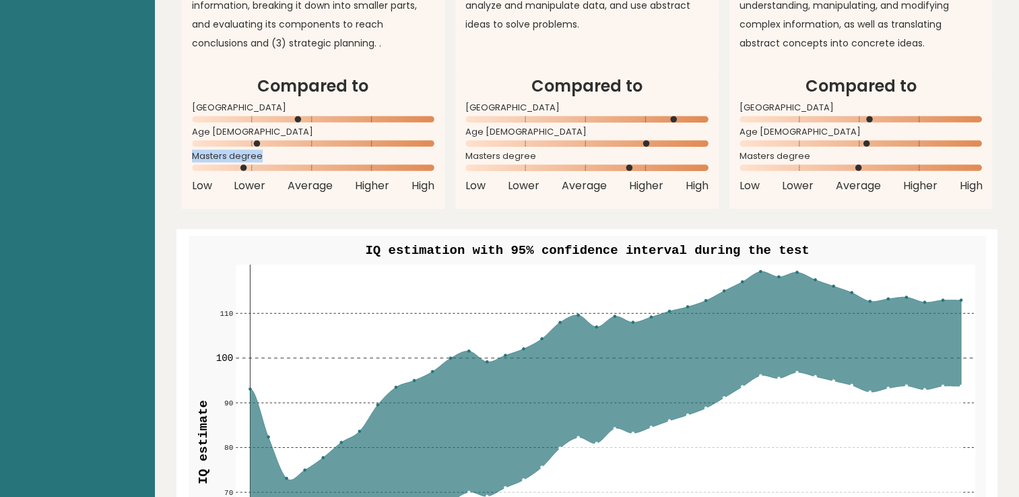
drag, startPoint x: 192, startPoint y: 154, endPoint x: 261, endPoint y: 154, distance: 68.7
click at [261, 154] on span "Masters degree" at bounding box center [313, 156] width 243 height 5
copy span "Masters degree"
drag, startPoint x: 192, startPoint y: 152, endPoint x: 224, endPoint y: 152, distance: 32.3
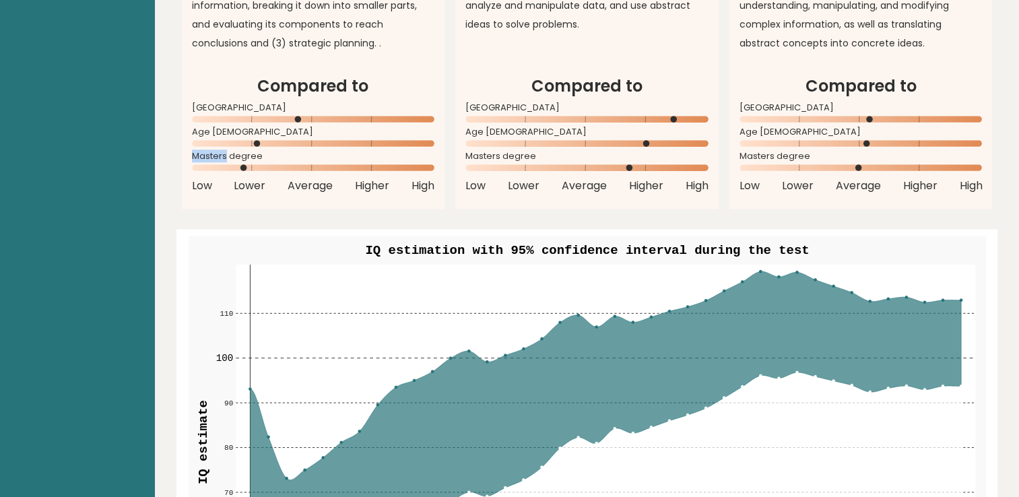
click at [224, 154] on span "Masters degree" at bounding box center [313, 156] width 243 height 5
drag, startPoint x: 224, startPoint y: 152, endPoint x: 223, endPoint y: 201, distance: 48.5
click at [223, 201] on article "Compared to Mexico Age 25 - 34 Masters degree Low Lower Average Higher High" at bounding box center [313, 141] width 263 height 135
drag, startPoint x: 297, startPoint y: 117, endPoint x: 298, endPoint y: 142, distance: 24.9
click at [298, 142] on div "Compared to Mexico Age 25 - 34 Masters degree Low Lower Average Higher High" at bounding box center [313, 134] width 243 height 120
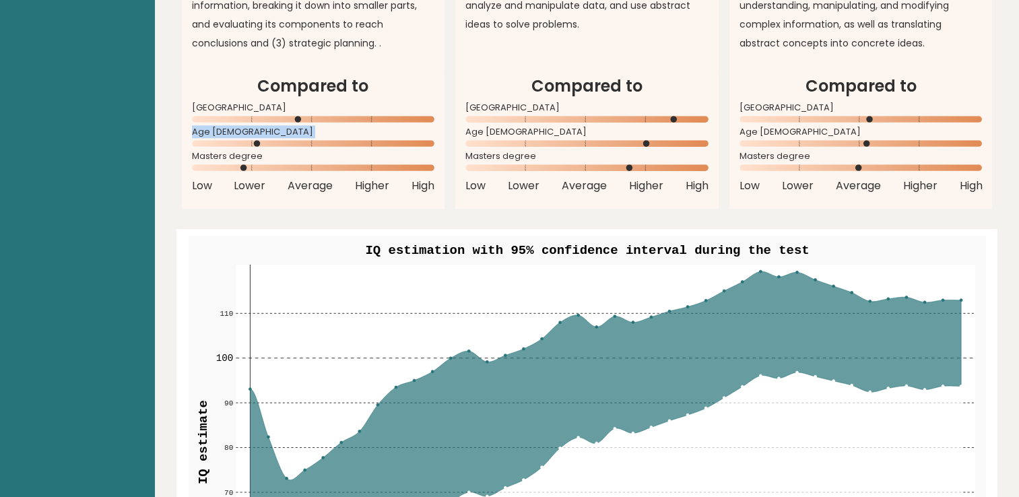
click at [296, 141] on rect at bounding box center [313, 143] width 243 height 7
click at [291, 129] on span "Age 25 - 34" at bounding box center [313, 131] width 243 height 5
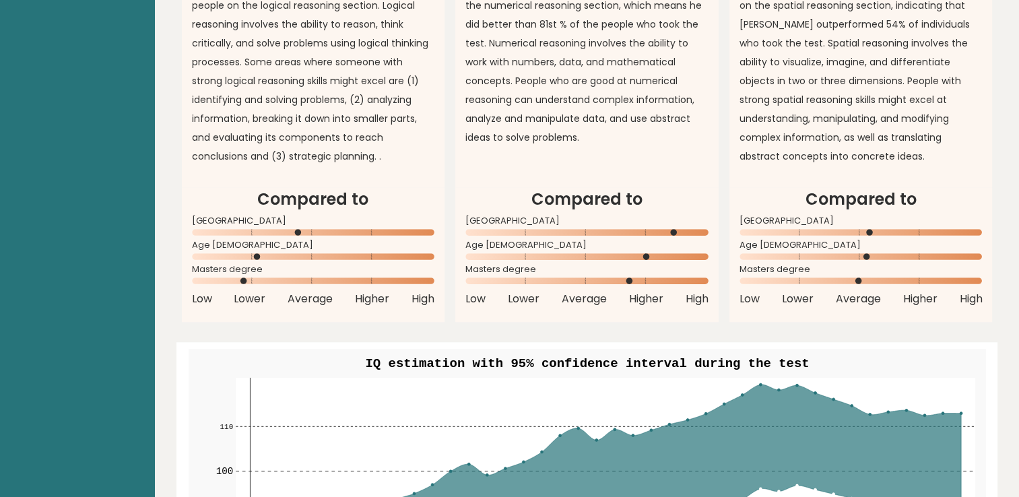
scroll to position [1010, 0]
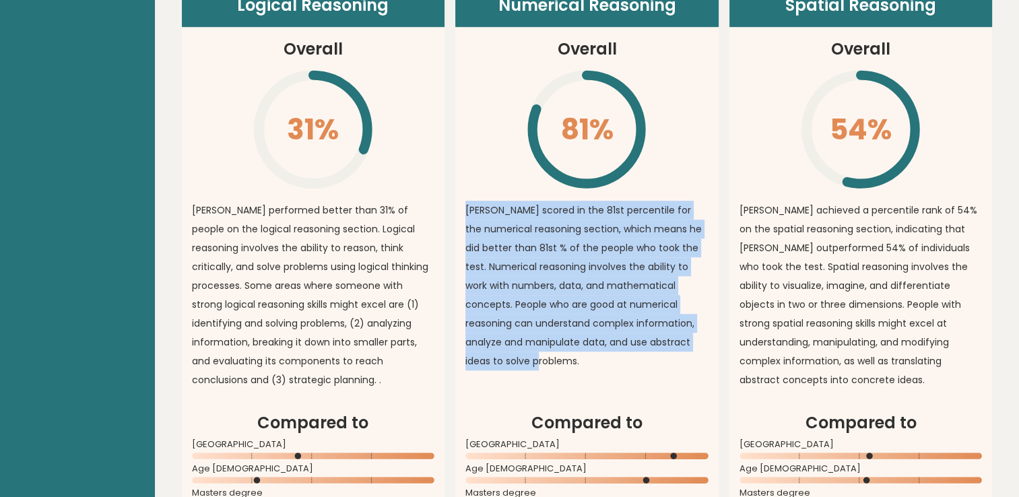
drag, startPoint x: 465, startPoint y: 210, endPoint x: 540, endPoint y: 357, distance: 164.8
click at [540, 357] on p "Jesus scored in the 81st percentile for the numerical reasoning section, which …" at bounding box center [586, 286] width 243 height 170
copy p "Jesus scored in the 81st percentile for the numerical reasoning section, which …"
click at [565, 234] on p "Jesus scored in the 81st percentile for the numerical reasoning section, which …" at bounding box center [586, 286] width 243 height 170
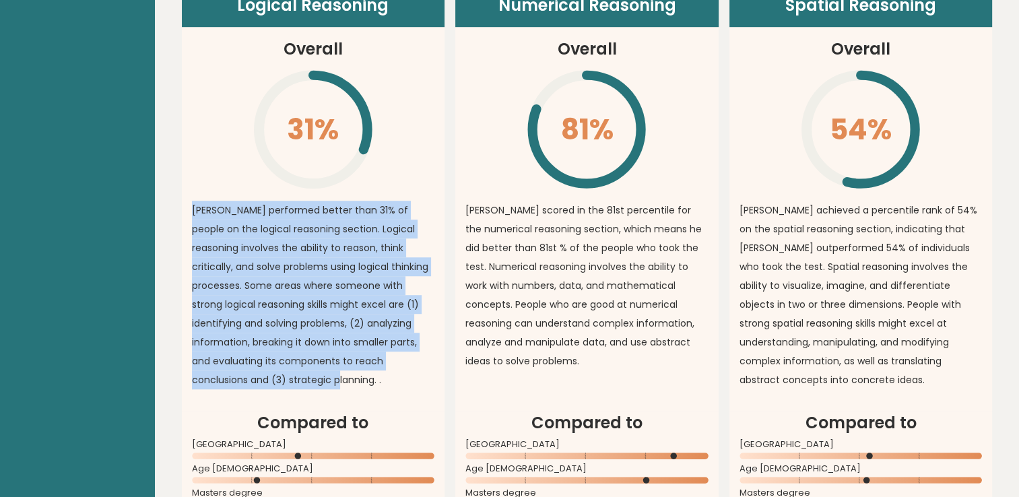
drag, startPoint x: 191, startPoint y: 209, endPoint x: 280, endPoint y: 379, distance: 191.6
click at [280, 379] on p "Jesus performed better than 31% of people on the logical reasoning section. Log…" at bounding box center [313, 295] width 243 height 189
copy p "Jesus performed better than 31% of people on the logical reasoning section. Log…"
